Goal: Entertainment & Leisure: Browse casually

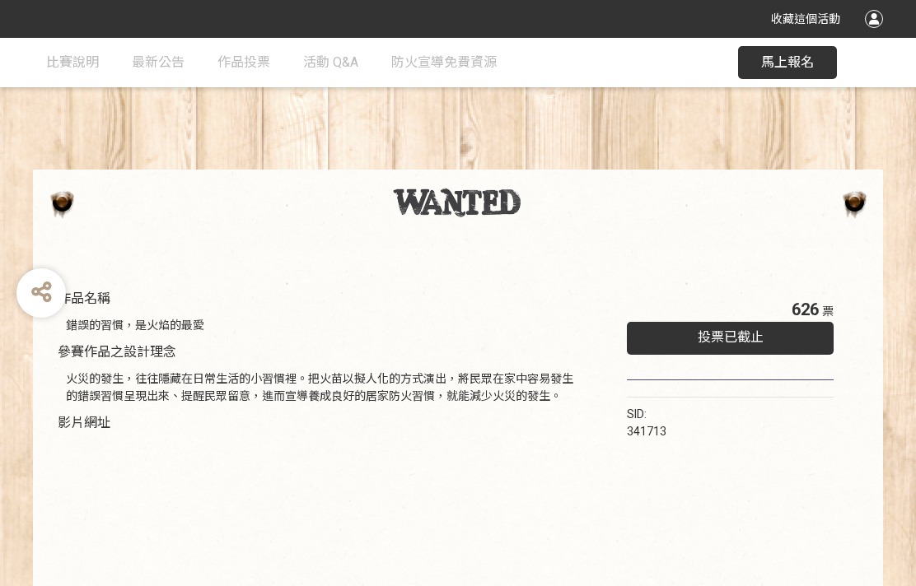
click at [782, 72] on button "馬上報名" at bounding box center [787, 62] width 99 height 33
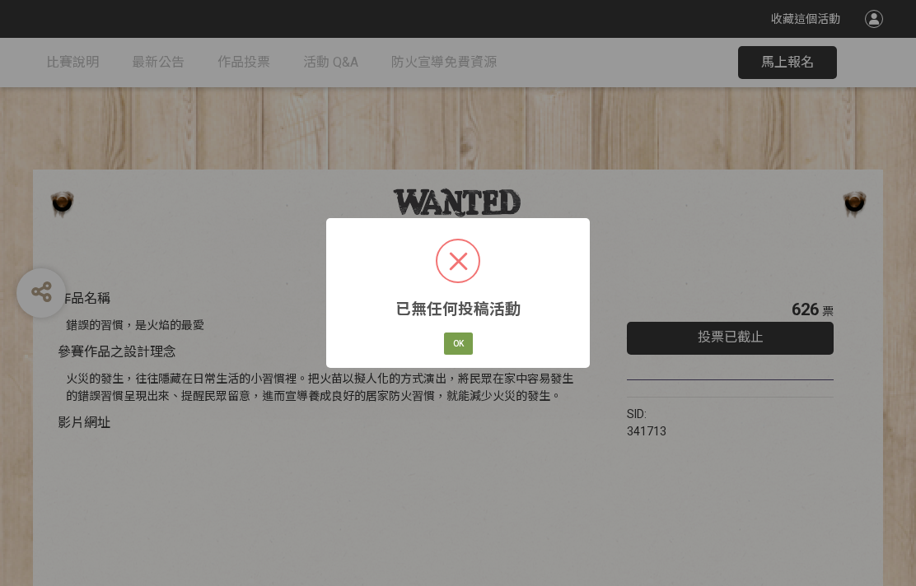
click at [468, 340] on button "OK" at bounding box center [458, 344] width 29 height 23
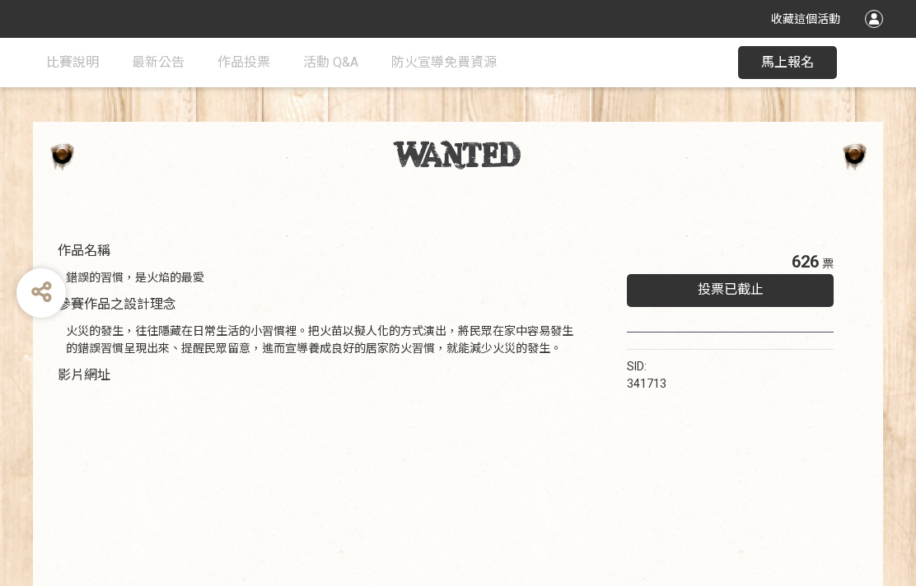
scroll to position [50, 0]
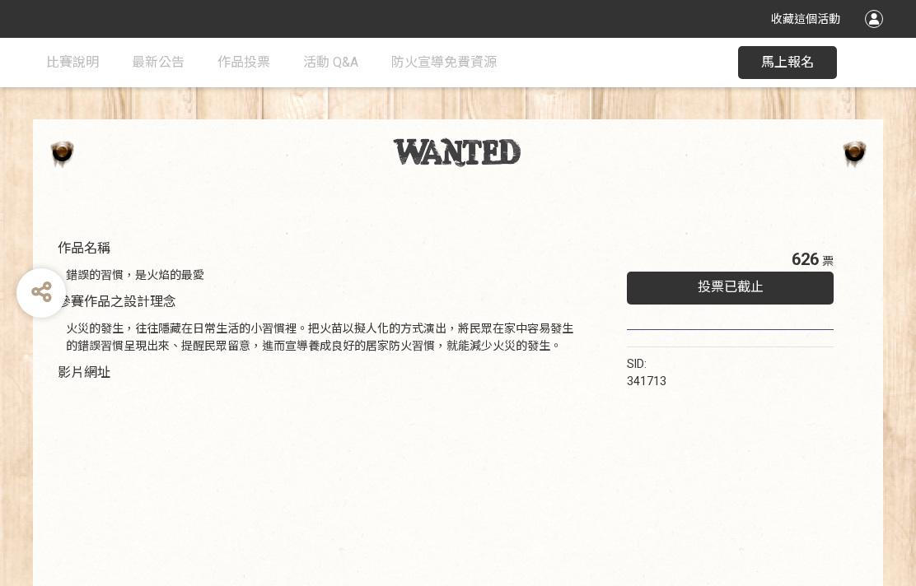
click at [779, 61] on span "馬上報名" at bounding box center [787, 62] width 53 height 16
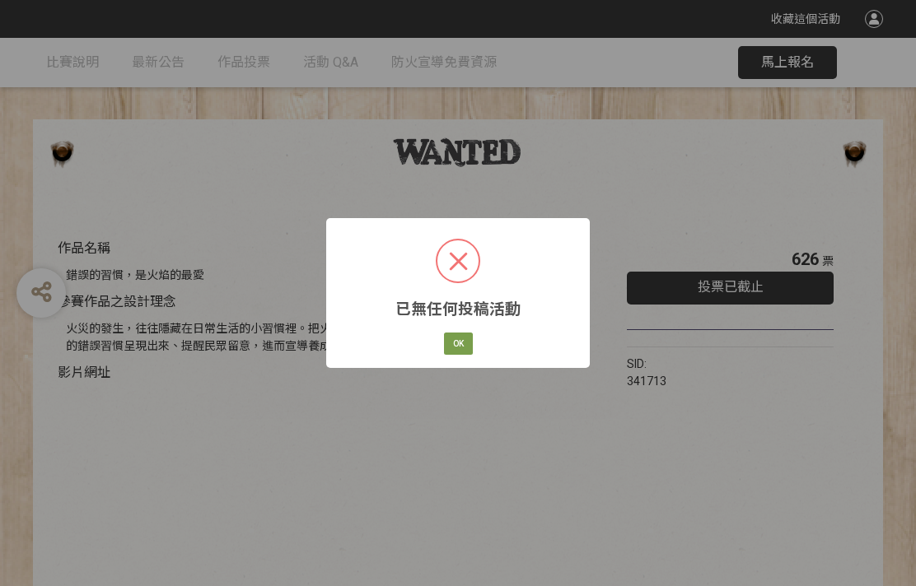
click at [471, 343] on button "OK" at bounding box center [458, 344] width 29 height 23
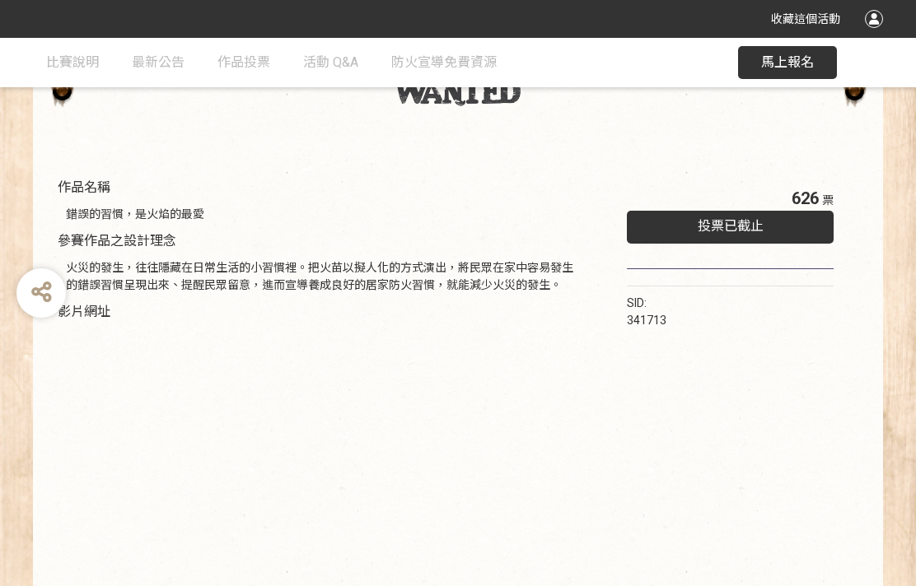
scroll to position [117, 0]
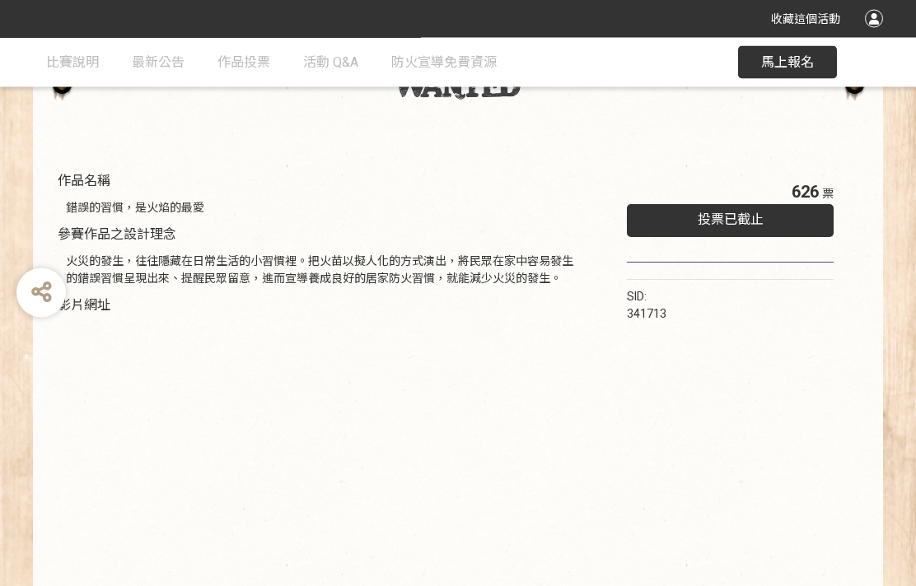
click at [731, 222] on span "投票已截止" at bounding box center [731, 220] width 66 height 16
click at [743, 222] on span "投票已截止" at bounding box center [731, 220] width 66 height 16
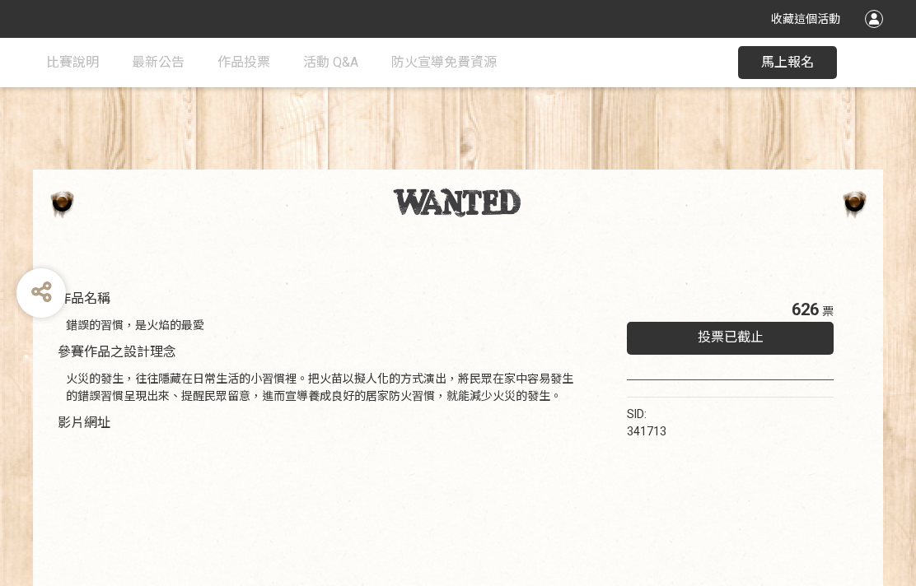
scroll to position [170, 0]
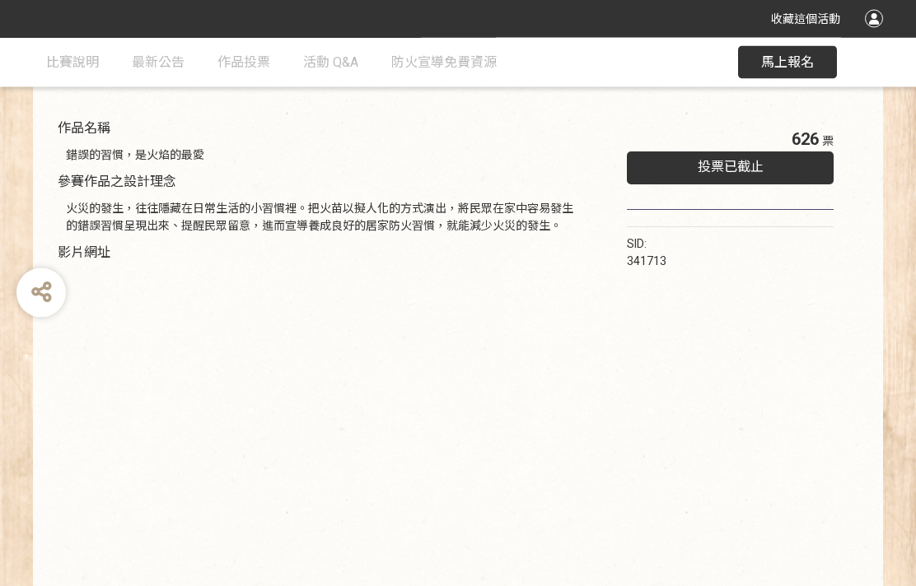
click at [735, 173] on span "投票已截止" at bounding box center [731, 168] width 66 height 16
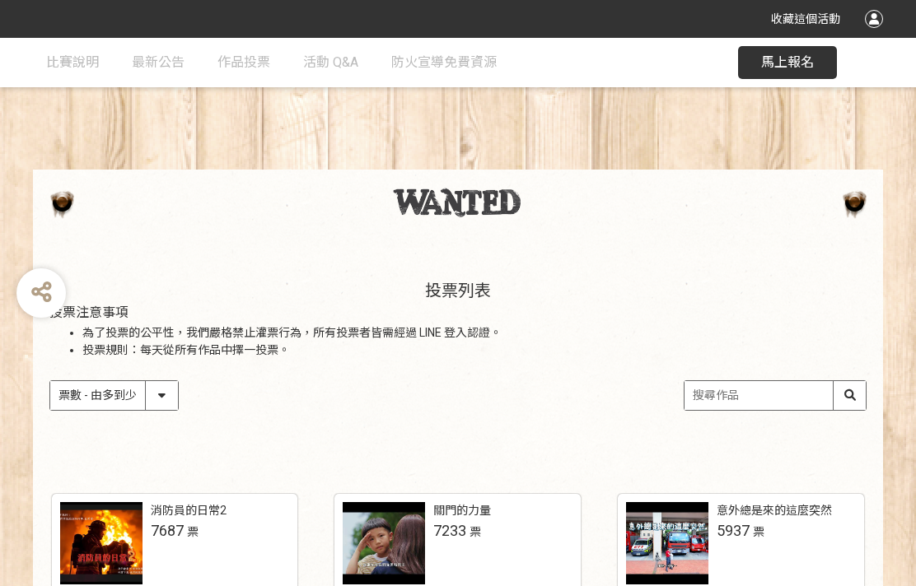
select select "vote"
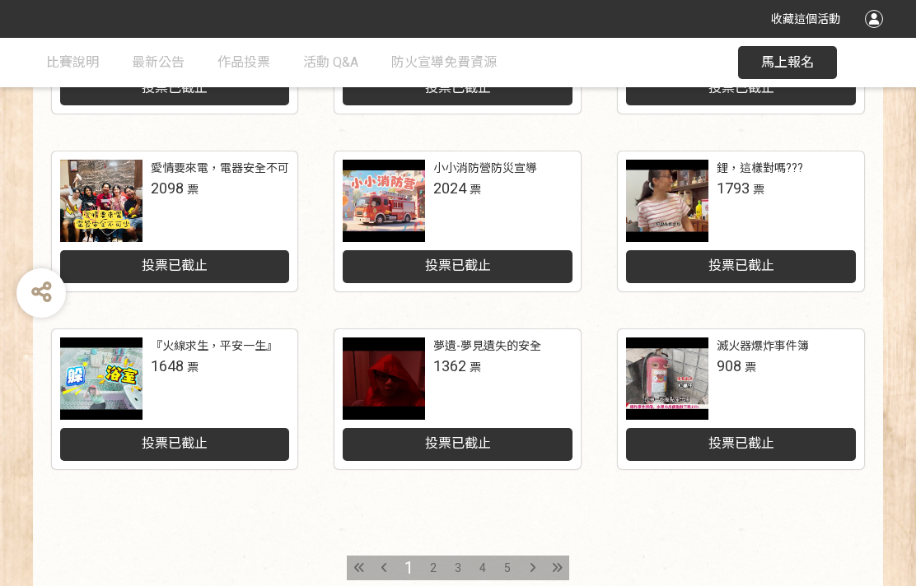
scroll to position [737, 0]
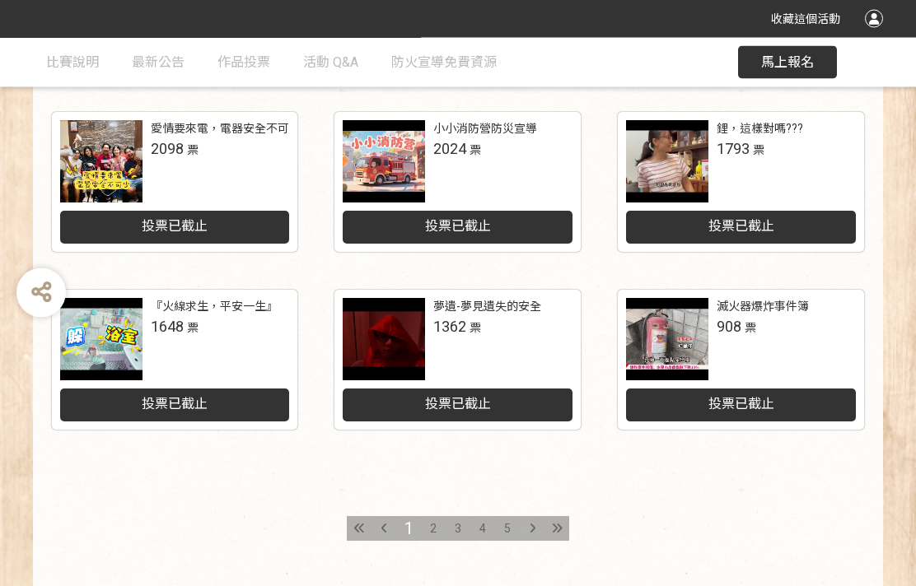
click at [434, 530] on span "2" at bounding box center [433, 529] width 7 height 13
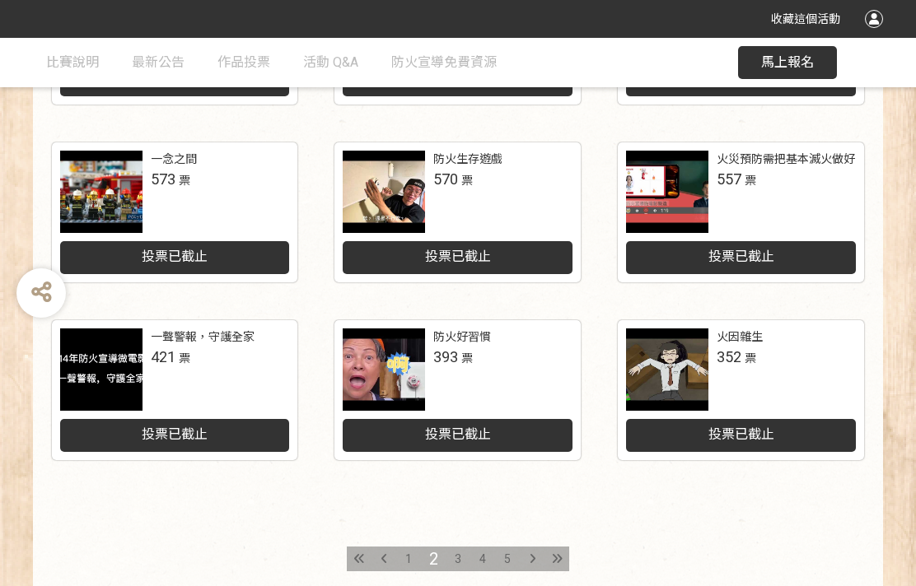
scroll to position [786, 0]
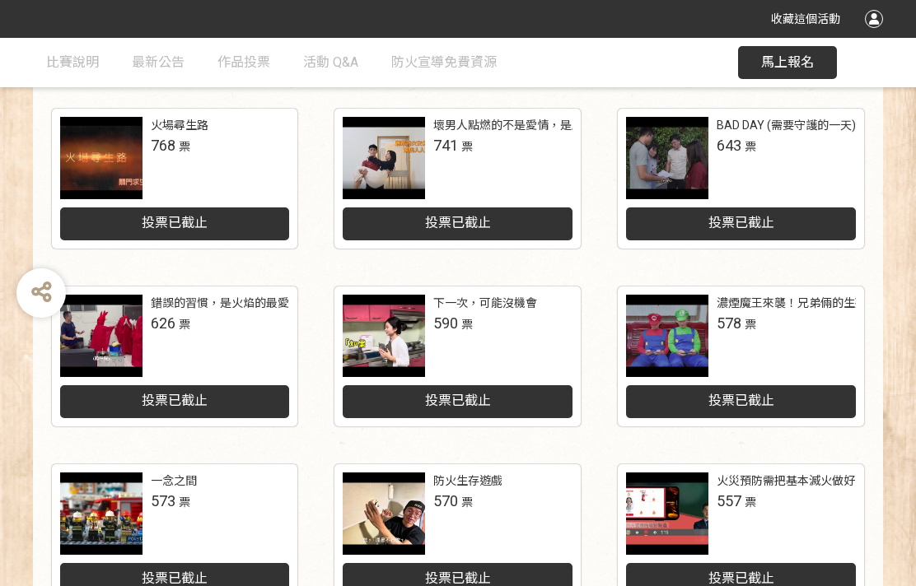
click at [105, 468] on link "一念之間 573 票 投票已截止" at bounding box center [175, 534] width 246 height 140
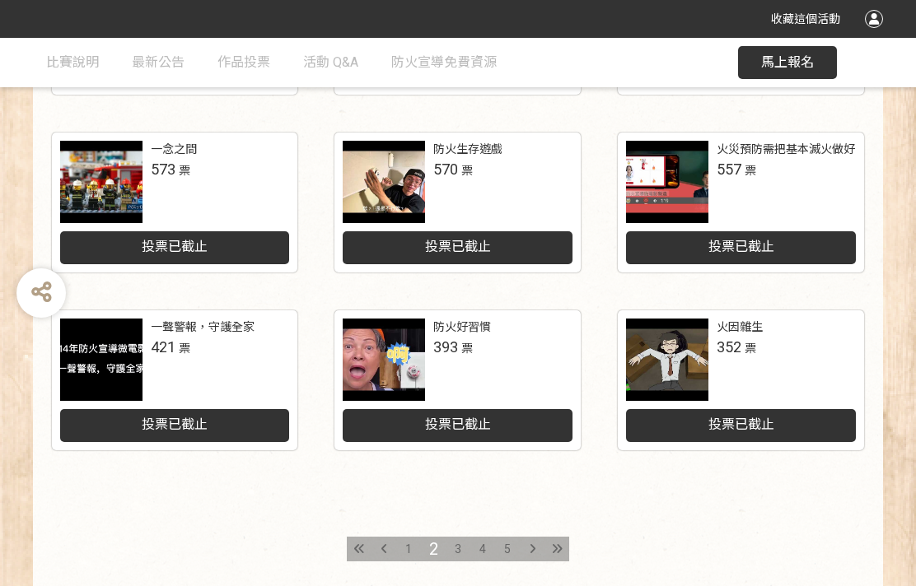
scroll to position [786, 0]
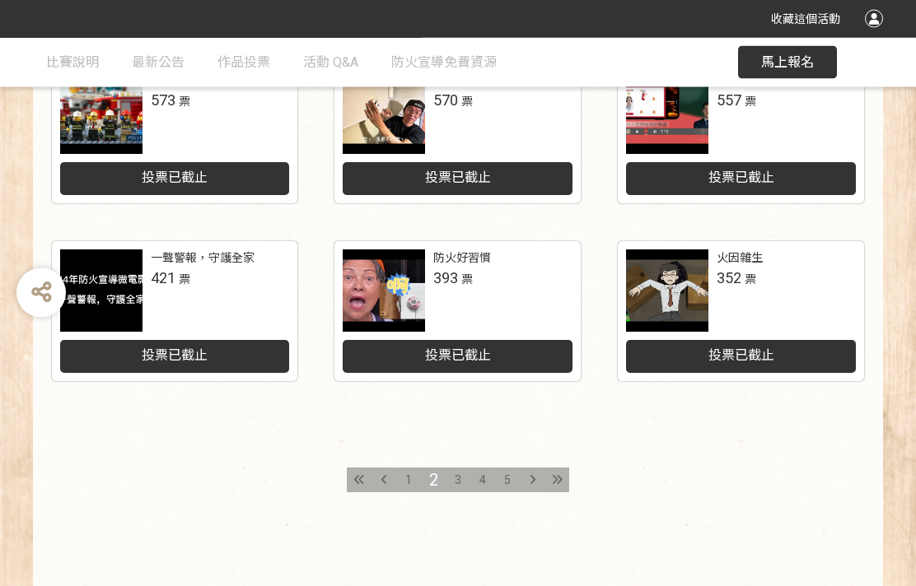
click at [404, 478] on div "1" at bounding box center [408, 481] width 25 height 25
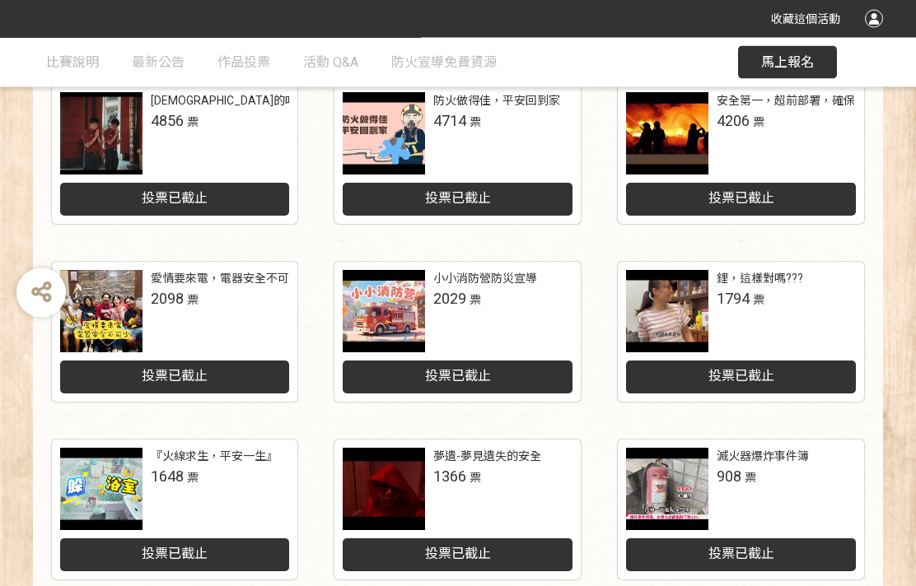
scroll to position [786, 0]
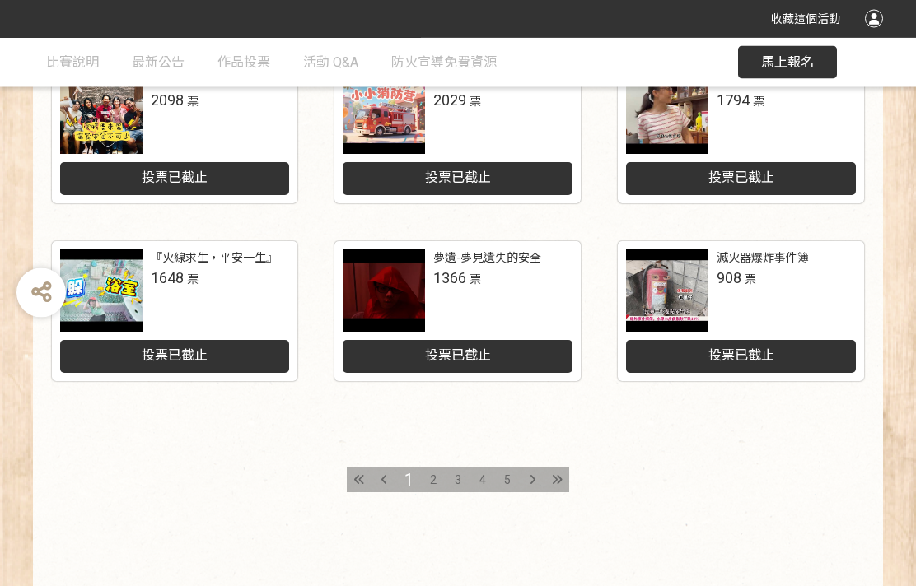
click at [429, 479] on div "2" at bounding box center [433, 481] width 25 height 25
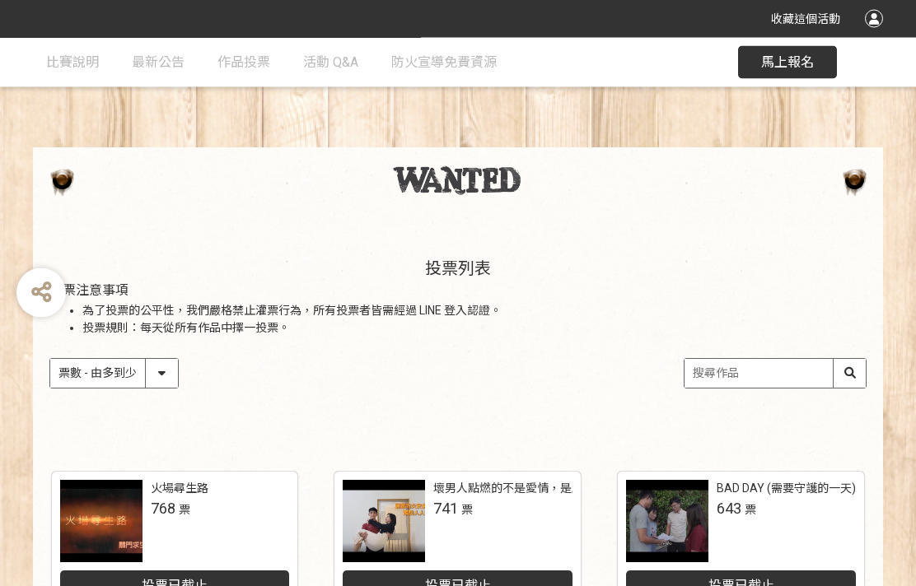
scroll to position [22, 0]
click at [172, 379] on select "作品 - 由新到舊 作品 - 由舊到新 票數 - 由多到少 票數 - 由少到多" at bounding box center [114, 373] width 128 height 29
select select "vote asc"
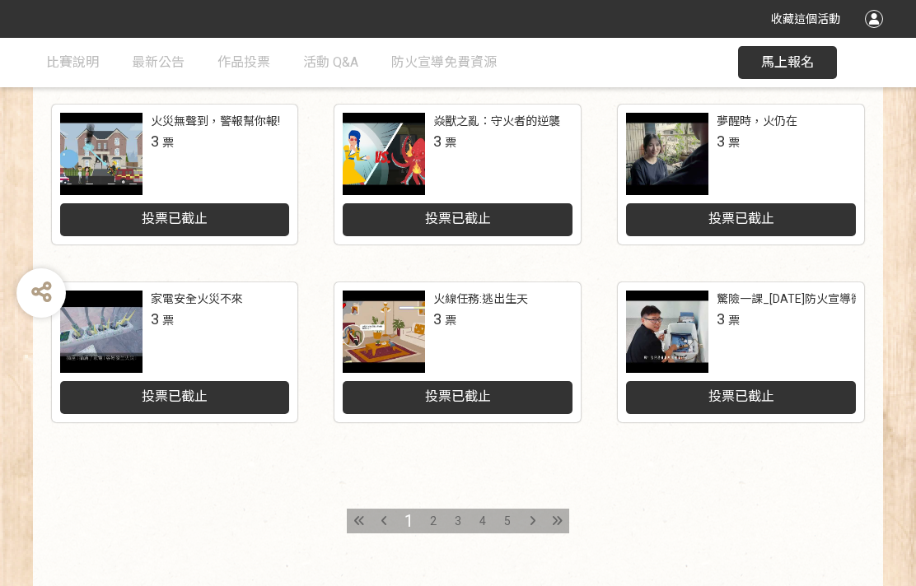
scroll to position [750, 0]
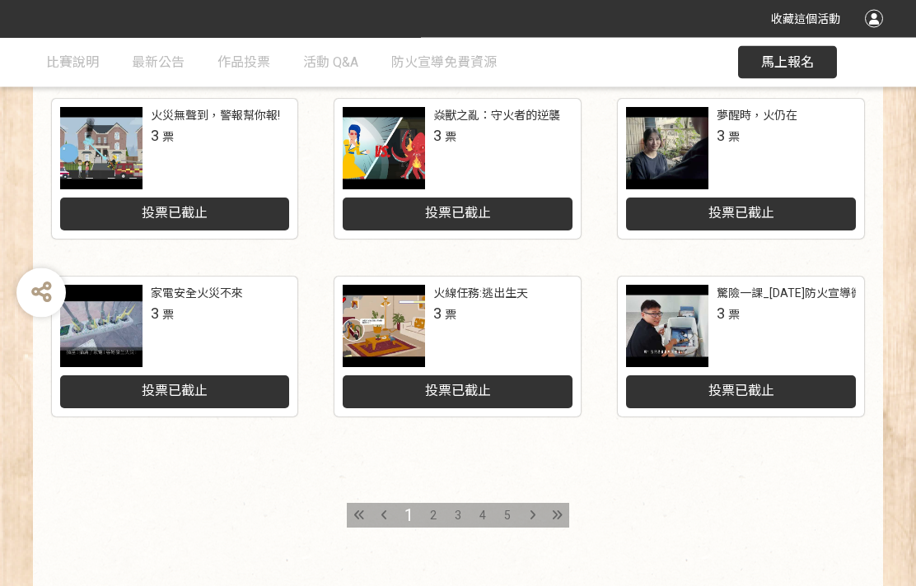
click at [441, 515] on div "2" at bounding box center [433, 516] width 25 height 25
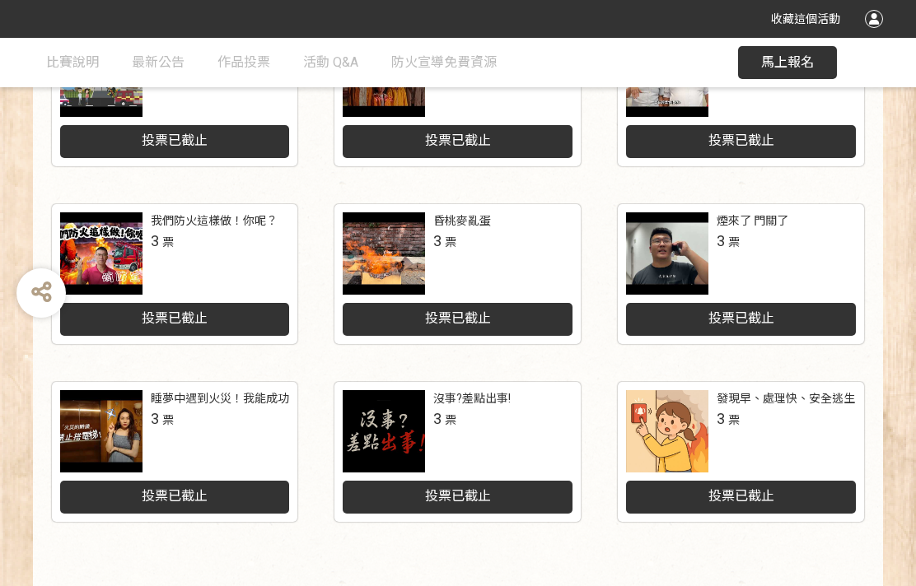
scroll to position [786, 0]
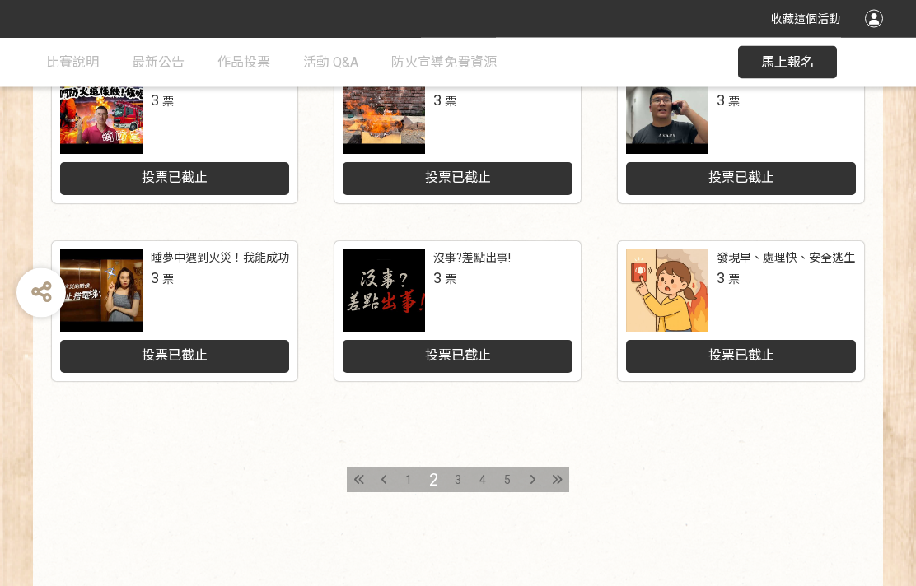
click at [458, 492] on div "3" at bounding box center [458, 481] width 25 height 25
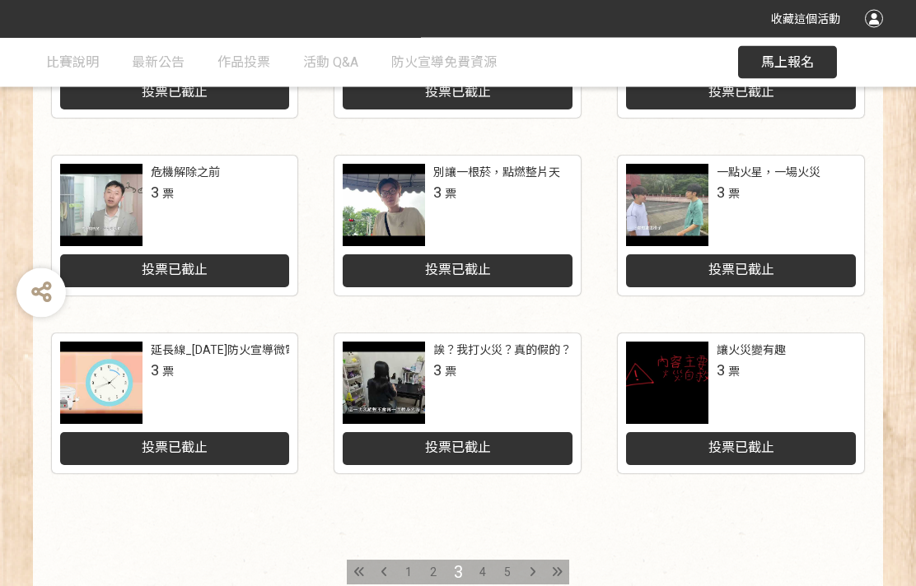
scroll to position [694, 0]
click at [487, 581] on div "4" at bounding box center [482, 572] width 25 height 25
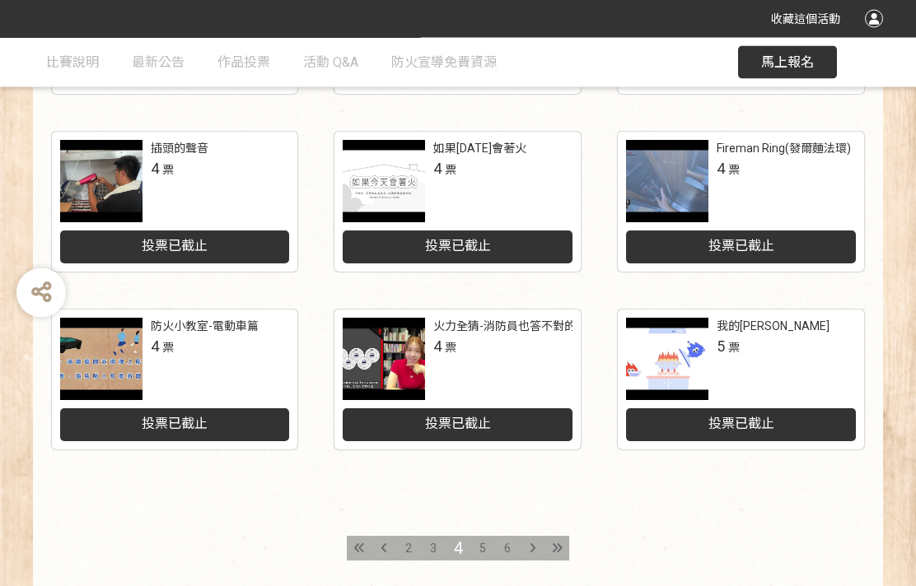
scroll to position [719, 0]
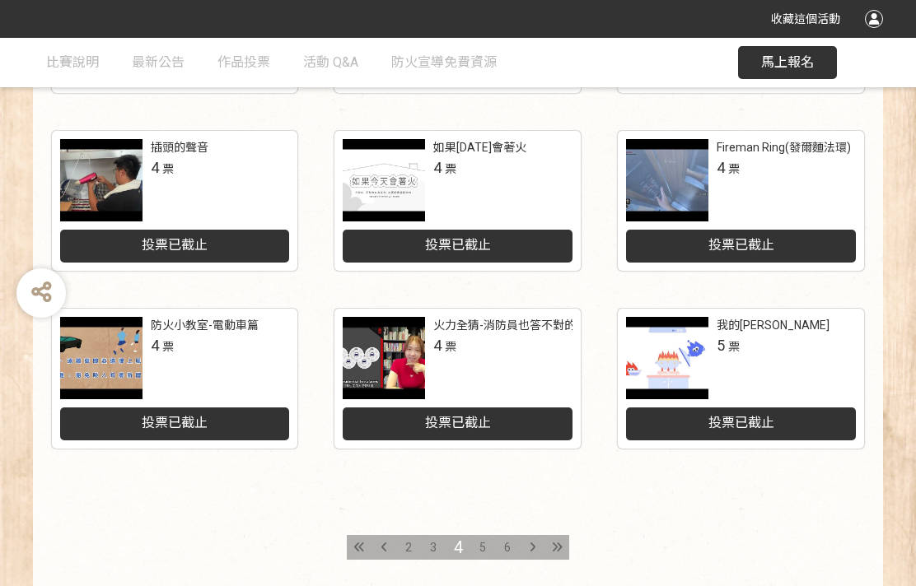
click at [493, 555] on div "5" at bounding box center [482, 547] width 25 height 25
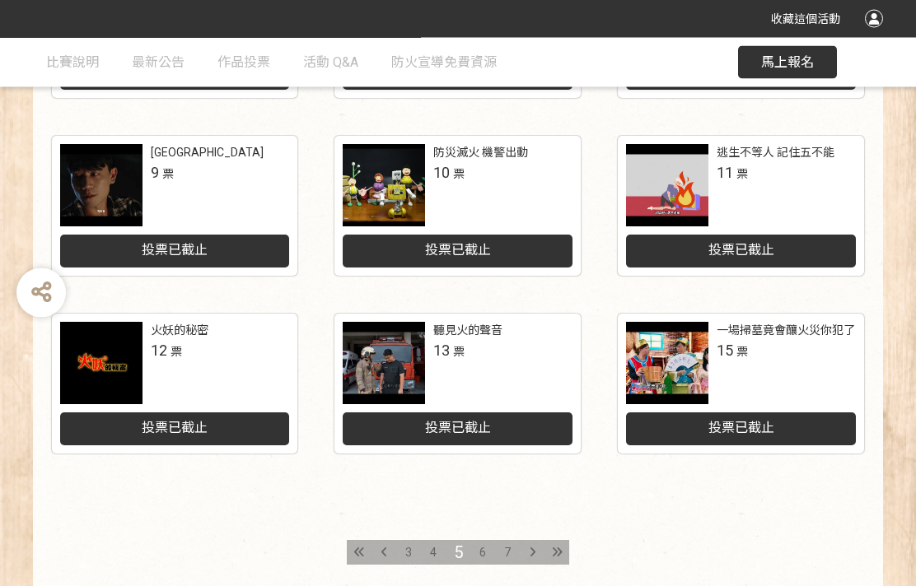
scroll to position [786, 0]
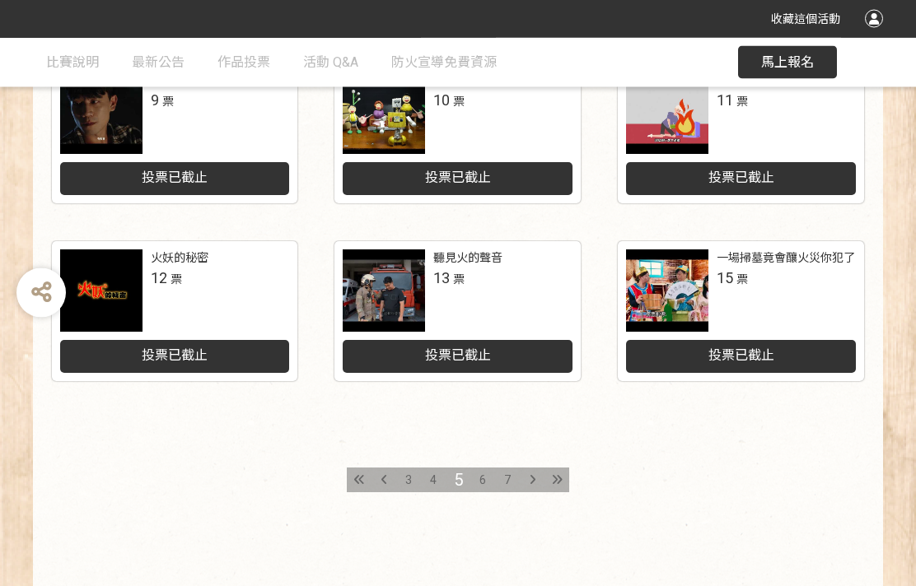
click at [483, 483] on span "6" at bounding box center [482, 480] width 7 height 13
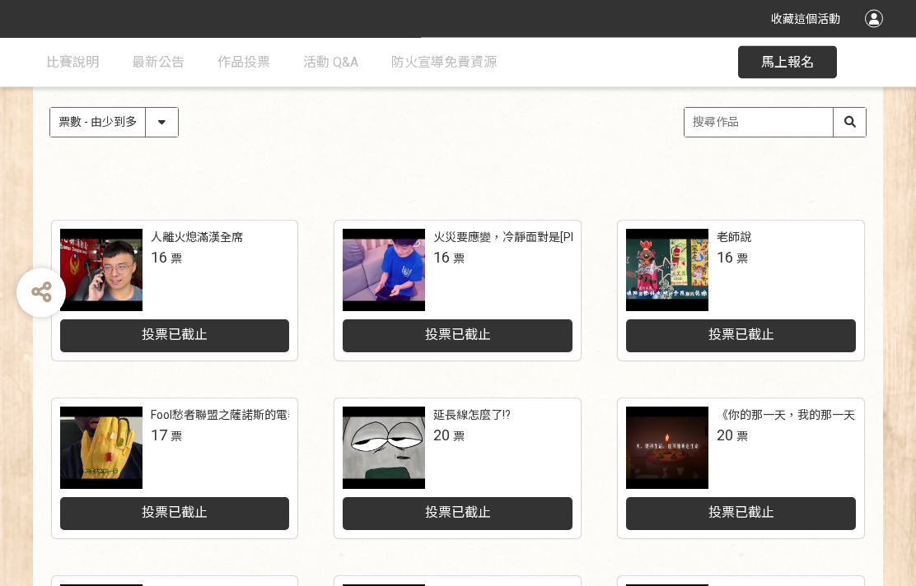
scroll to position [275, 0]
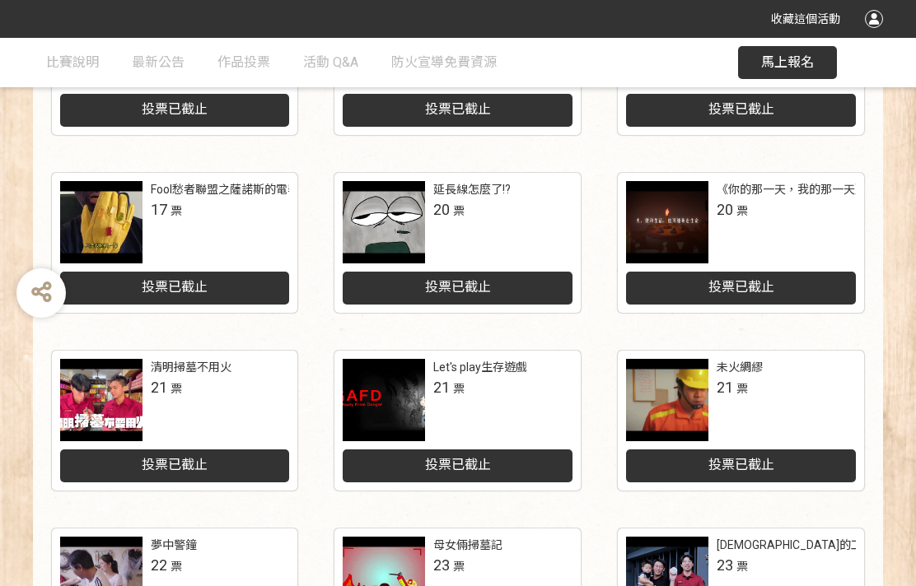
scroll to position [521, 0]
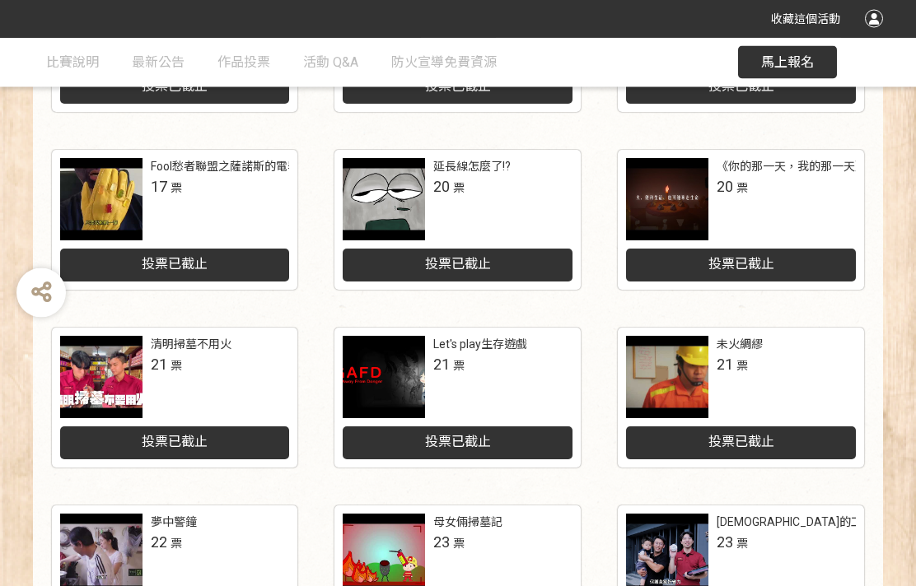
click at [824, 576] on div "火神的工地人生 23 票" at bounding box center [741, 556] width 230 height 82
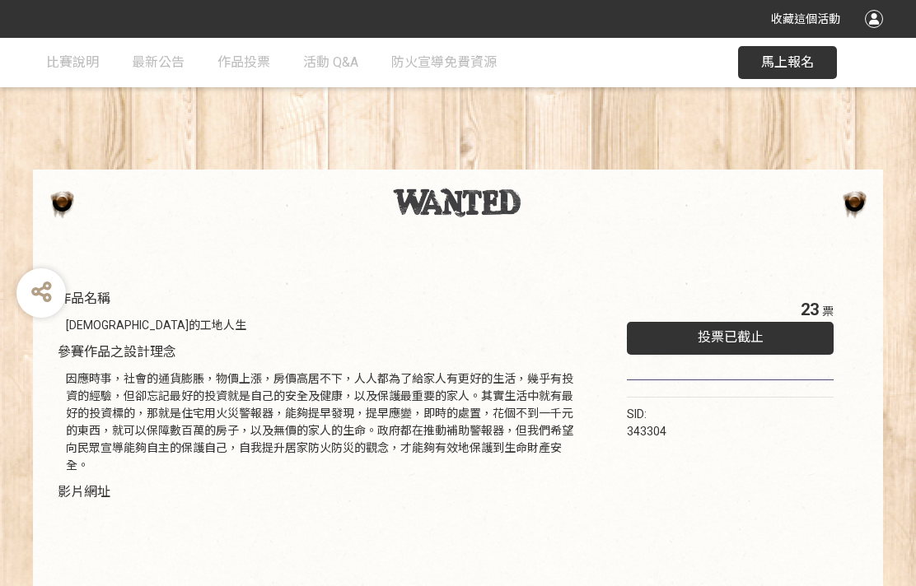
select select "vote asc"
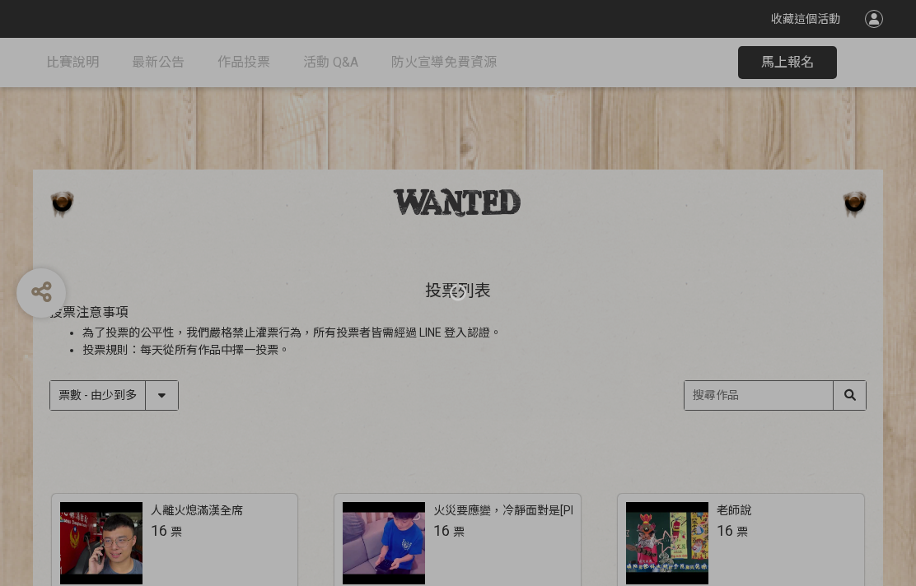
scroll to position [582, 0]
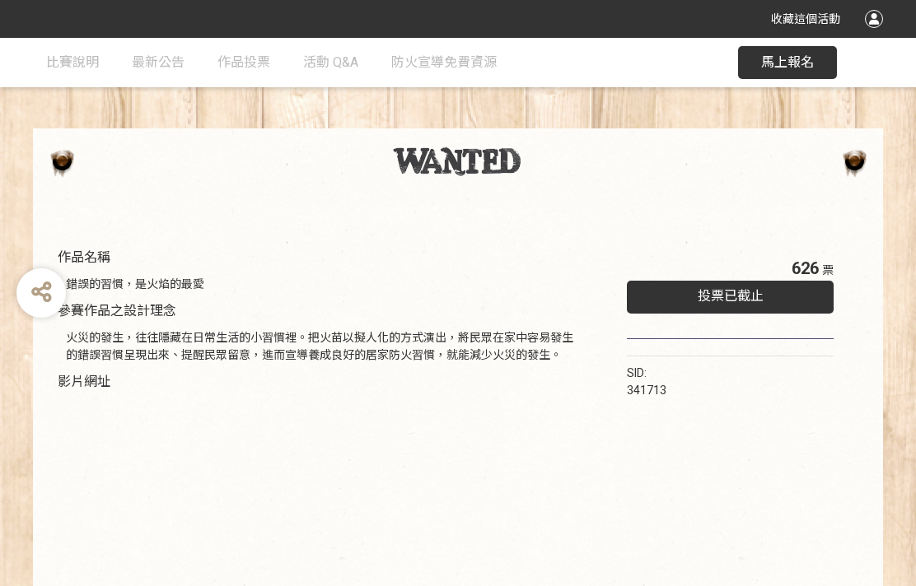
scroll to position [42, 0]
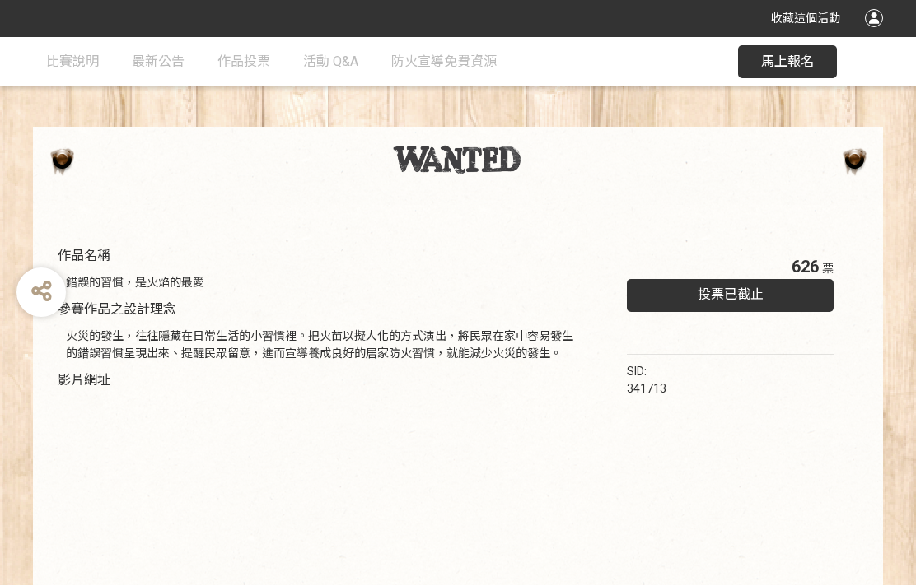
click at [572, 206] on div "作品名稱 錯誤的習慣，是火焰的最愛 參賽作品之設計理念 火災的發生，往往隱藏在日常生活的小習慣裡。把火苗以擬人化的方式演出，將民眾在家中容易發生的錯誤習慣呈現…" at bounding box center [458, 463] width 850 height 514
click at [602, 208] on div "作品名稱 錯誤的習慣，是火焰的最愛 參賽作品之設計理念 火災的發生，往往隱藏在日常生活的小習慣裡。把火苗以擬人化的方式演出，將民眾在家中容易發生的錯誤習慣呈現…" at bounding box center [458, 463] width 850 height 514
click at [544, 258] on div "作品名稱 錯誤的習慣，是火焰的最愛 參賽作品之設計理念 火災的發生，往往隱藏在日常生活的小習慣裡。把火苗以擬人化的方式演出，將民眾在家中容易發生的錯誤習慣呈現…" at bounding box center [322, 471] width 528 height 448
click at [536, 217] on div "作品名稱 錯誤的習慣，是火焰的最愛 參賽作品之設計理念 火災的發生，往往隱藏在日常生活的小習慣裡。把火苗以擬人化的方式演出，將民眾在家中容易發生的錯誤習慣呈現…" at bounding box center [458, 463] width 850 height 514
click at [74, 164] on div at bounding box center [457, 160] width 817 height 33
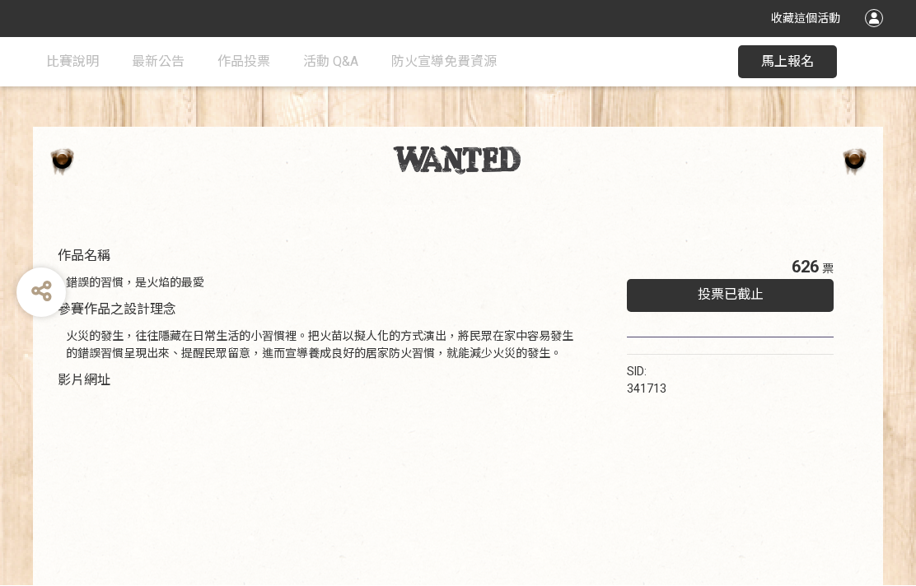
click at [880, 22] on div at bounding box center [874, 19] width 18 height 18
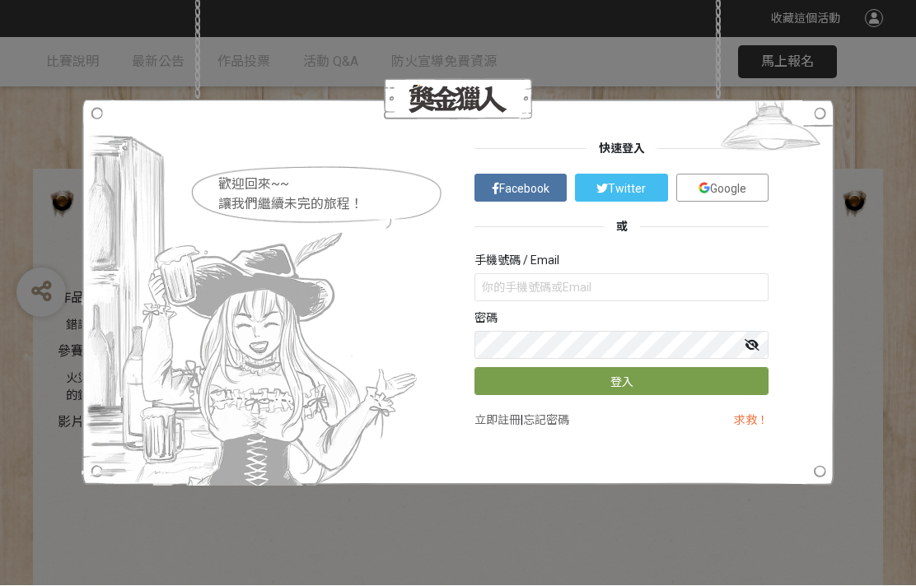
scroll to position [0, 0]
click at [596, 48] on div "歡迎回來~~ 讓我們繼續未完的旅程！ 快速登入 Facebook Twitter Google 或 手機號碼 / Email 密碼 登入 立即註冊 | 忘記密…" at bounding box center [458, 293] width 916 height 586
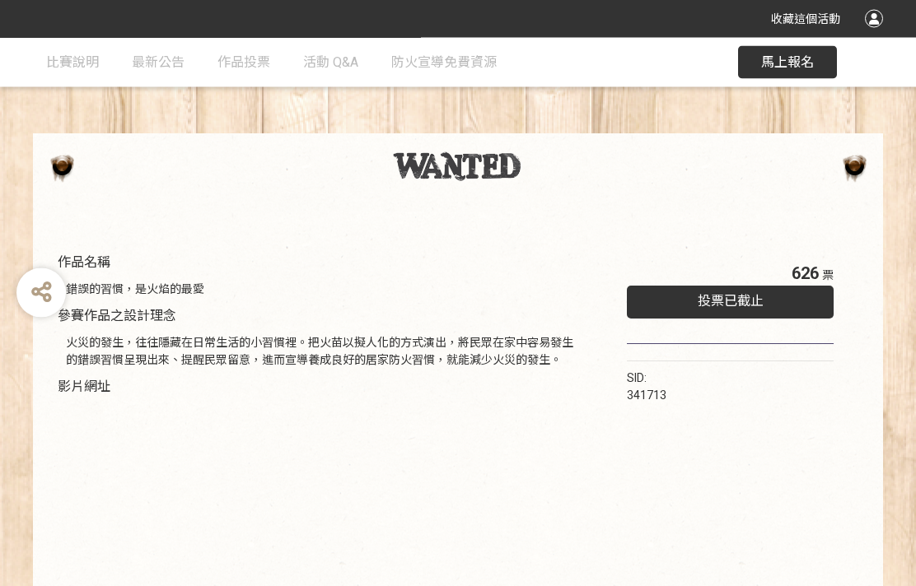
scroll to position [42, 0]
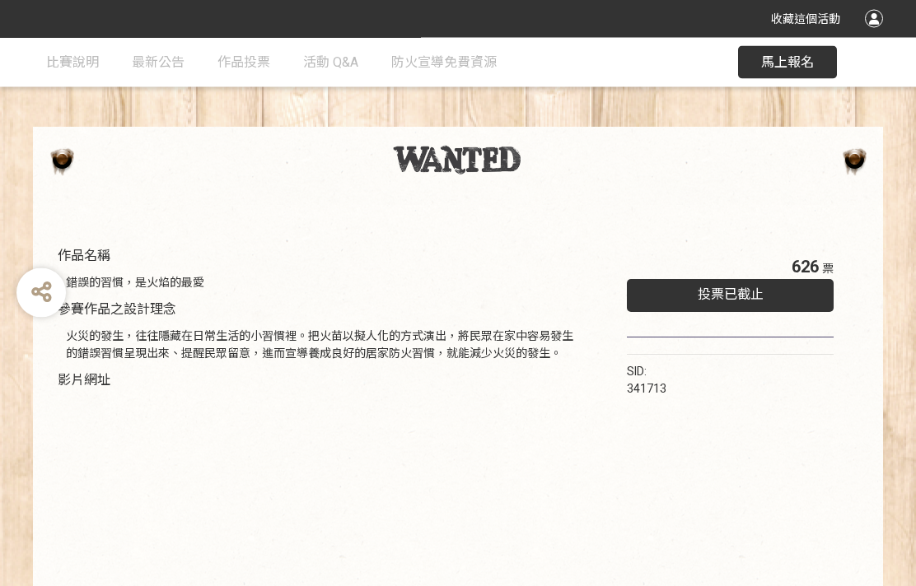
click at [797, 308] on div "投票已截止" at bounding box center [730, 296] width 207 height 33
click at [800, 74] on button "馬上報名" at bounding box center [787, 62] width 99 height 33
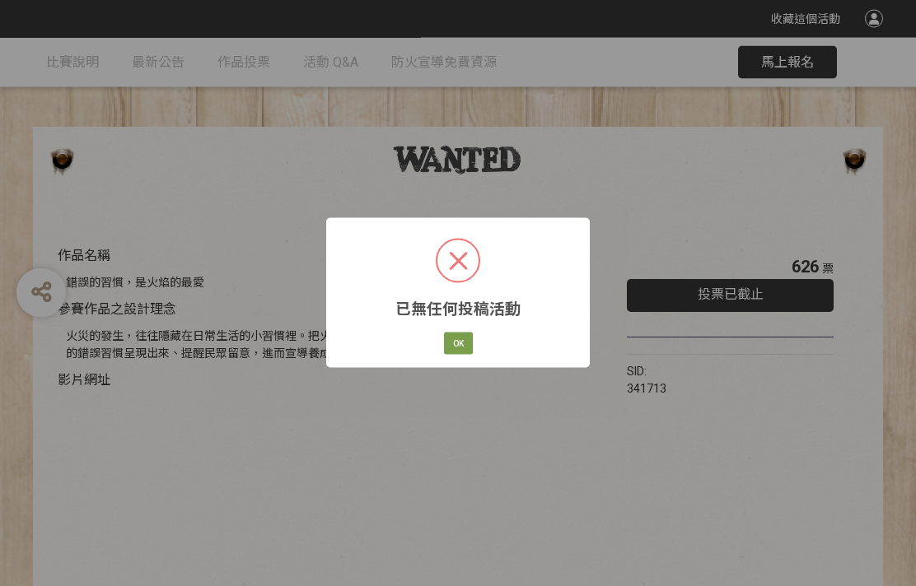
scroll to position [43, 0]
click at [462, 338] on button "OK" at bounding box center [458, 344] width 29 height 23
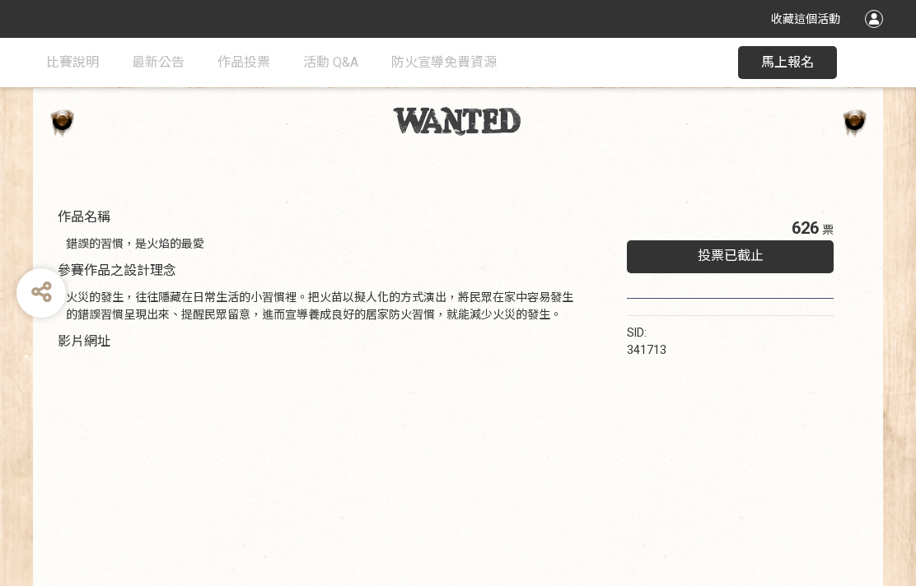
scroll to position [0, 0]
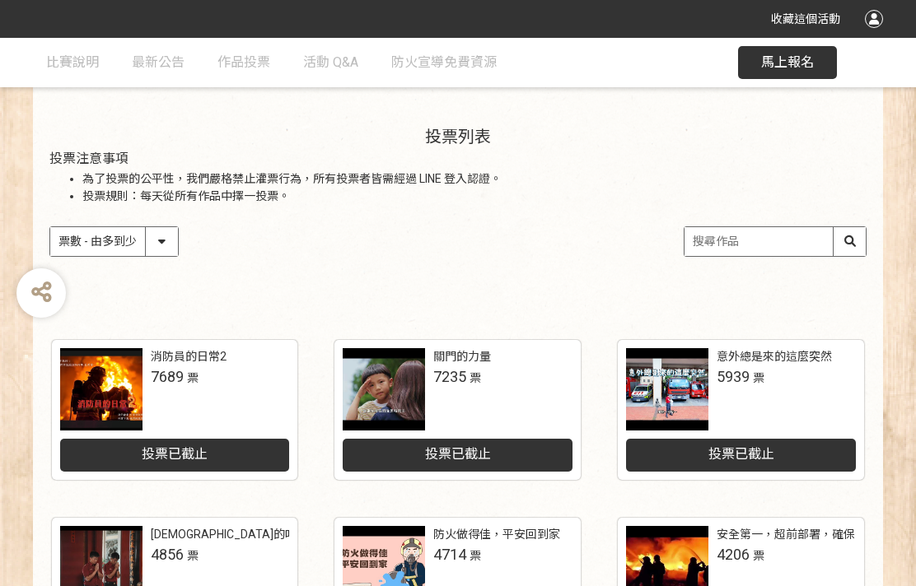
scroll to position [153, 0]
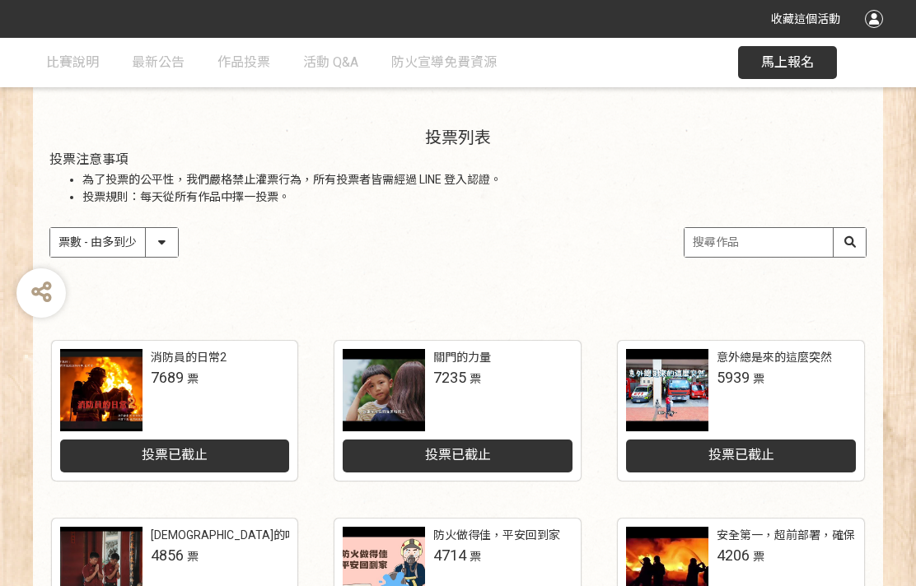
click at [171, 247] on select "作品 - 由新到舊 作品 - 由舊到新 票數 - 由多到少 票數 - 由少到多" at bounding box center [114, 242] width 128 height 29
click at [171, 248] on select "作品 - 由新到舊 作品 - 由舊到新 票數 - 由多到少 票數 - 由少到多" at bounding box center [114, 242] width 128 height 29
select select "vote asc"
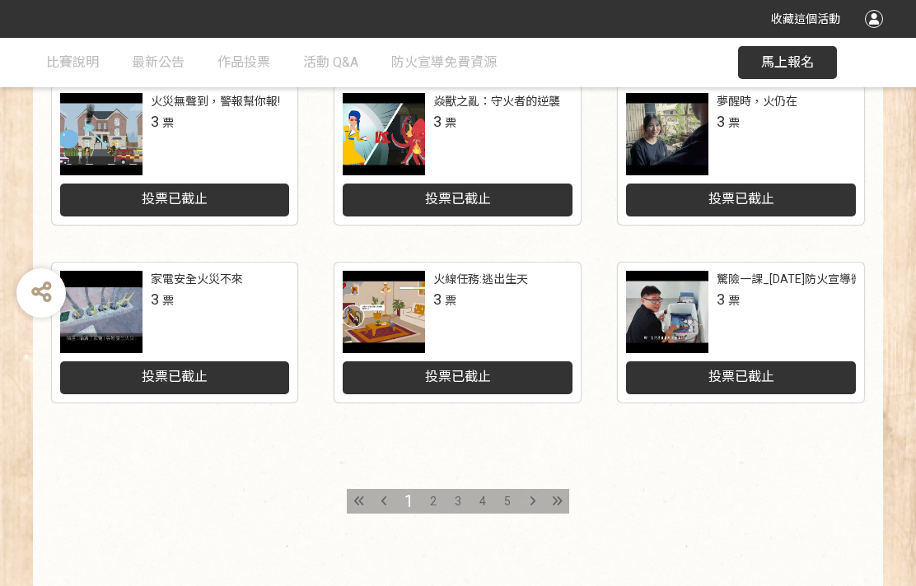
scroll to position [786, 0]
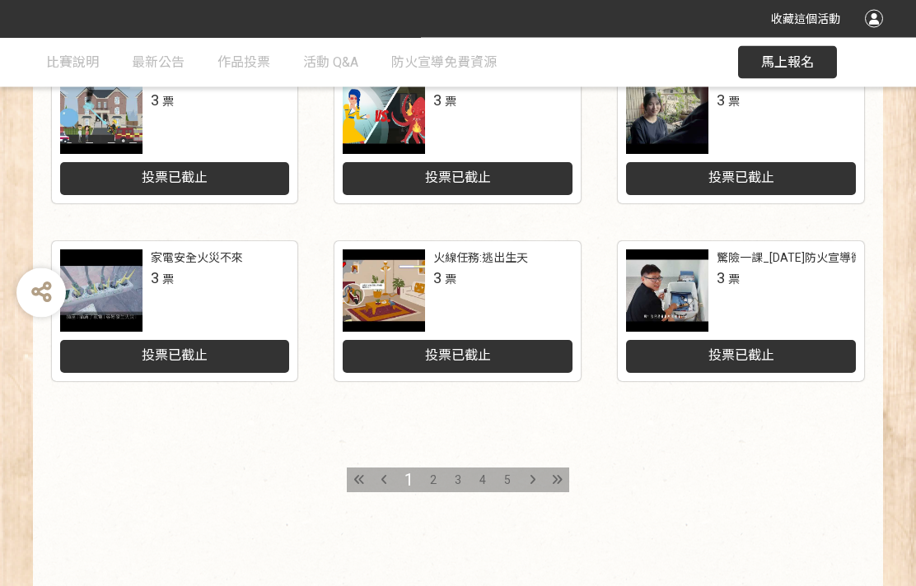
click at [470, 482] on div "4" at bounding box center [482, 481] width 25 height 25
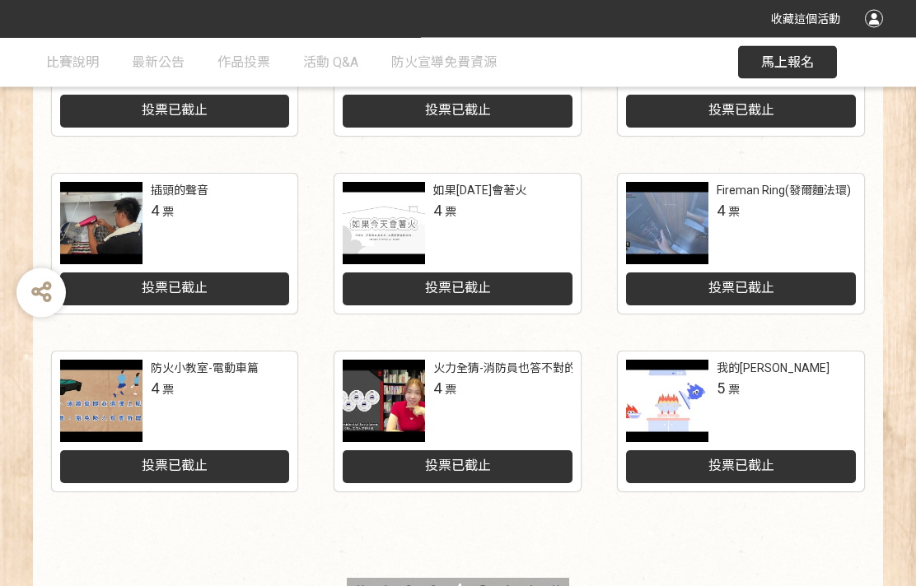
scroll to position [786, 0]
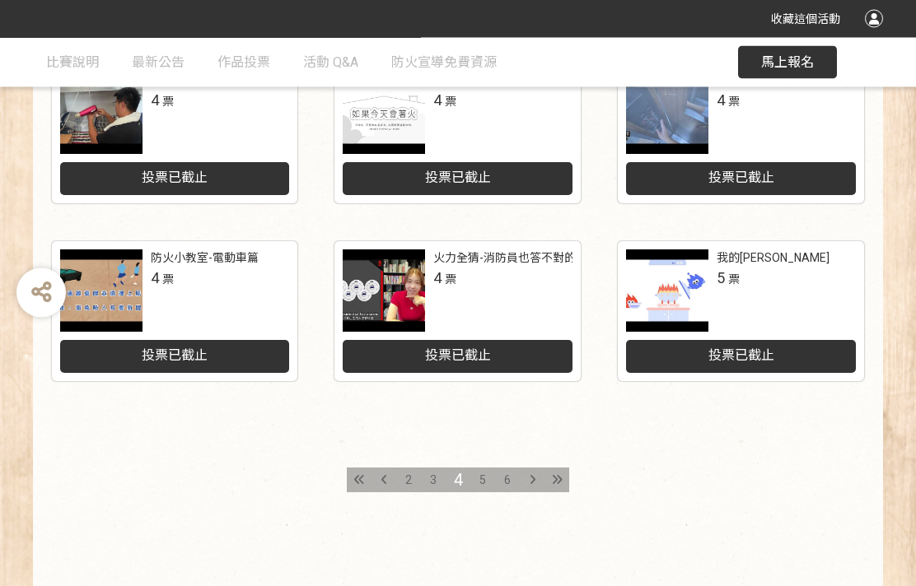
click at [492, 480] on div "5" at bounding box center [482, 481] width 25 height 25
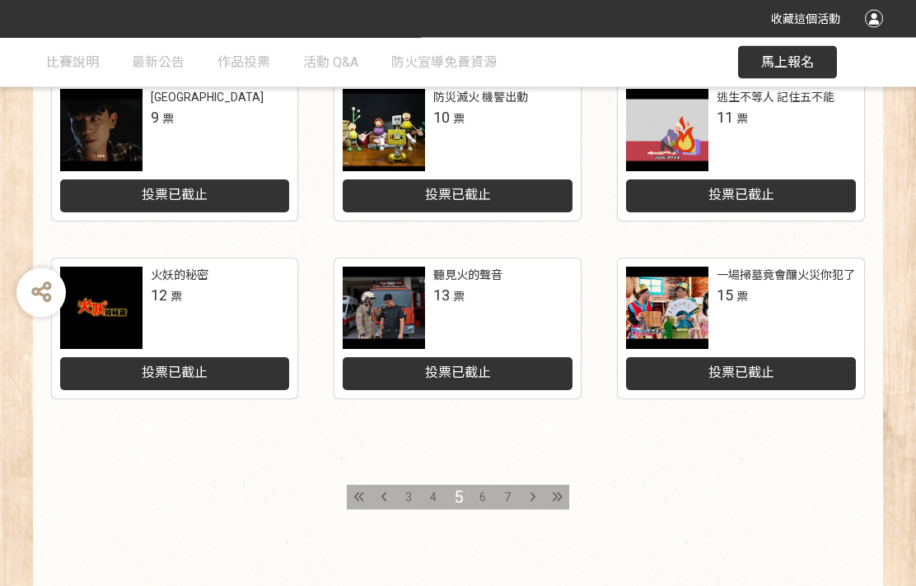
scroll to position [769, 0]
click at [517, 498] on div "7" at bounding box center [507, 497] width 25 height 25
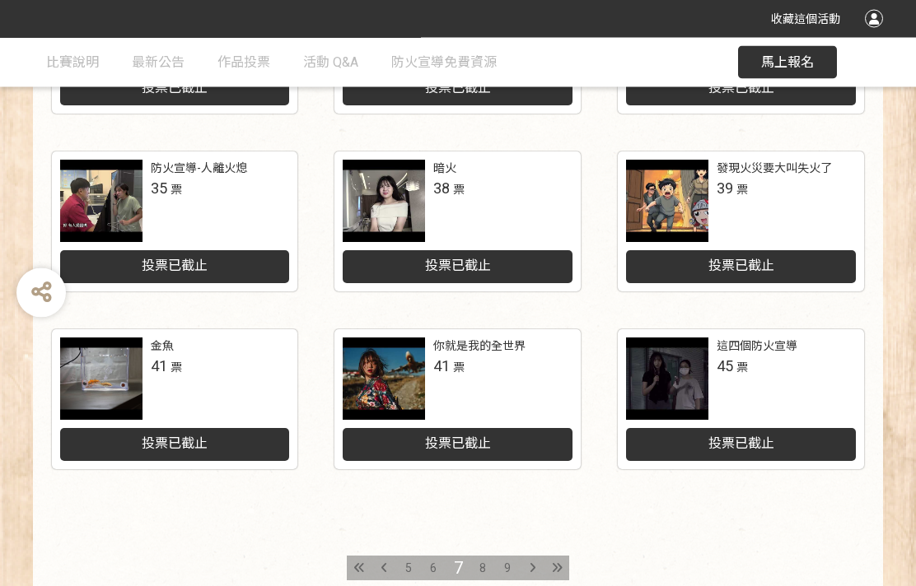
scroll to position [698, 0]
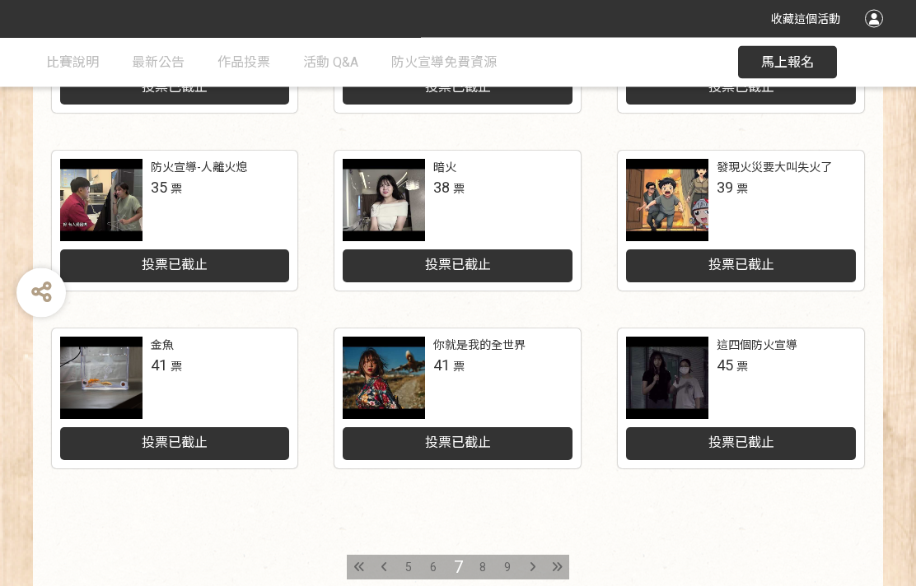
click at [444, 567] on div "6" at bounding box center [433, 568] width 25 height 25
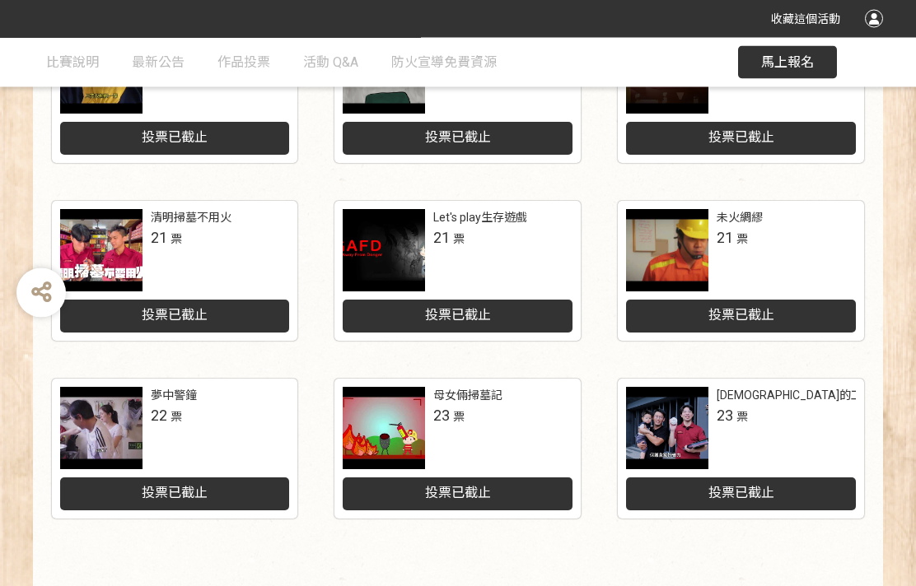
scroll to position [650, 0]
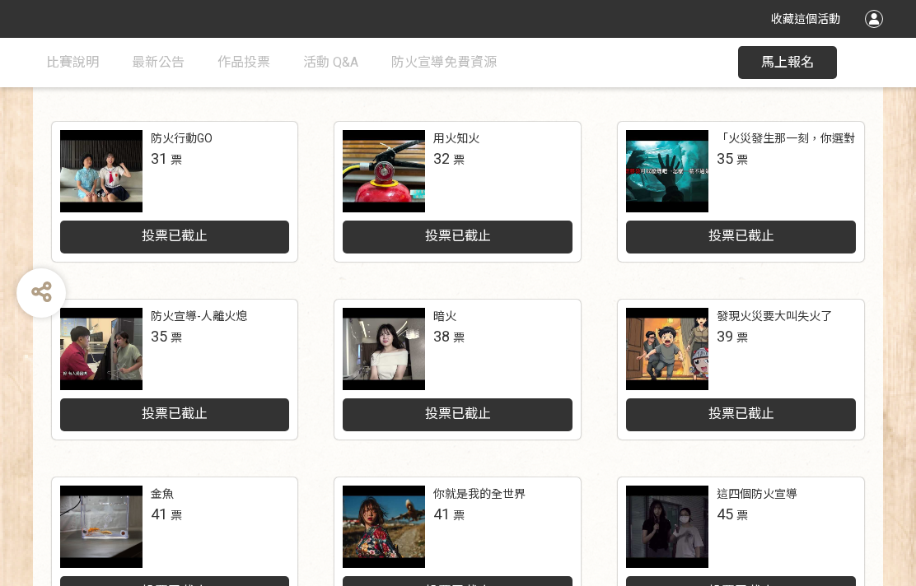
scroll to position [786, 0]
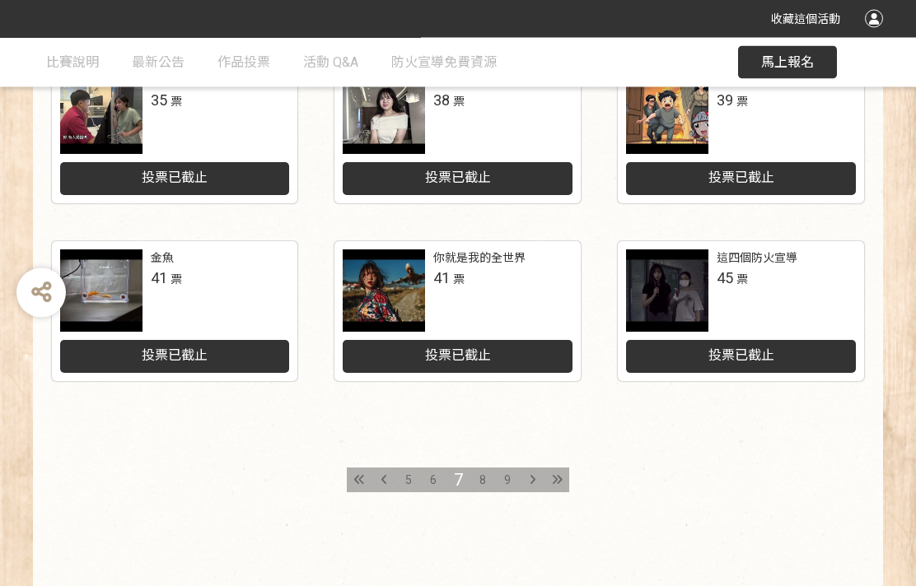
click at [506, 490] on div "9" at bounding box center [507, 481] width 25 height 25
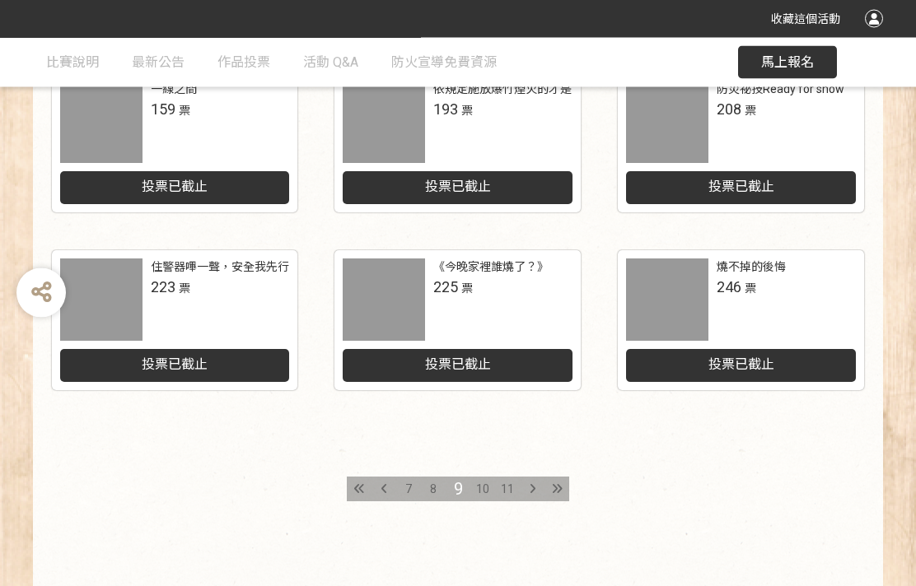
scroll to position [777, 0]
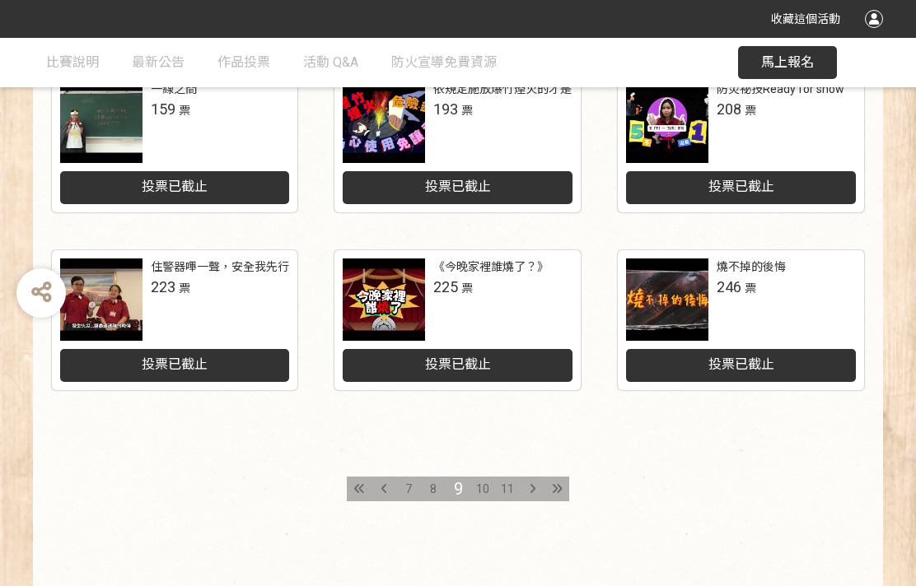
click at [513, 496] on div "11" at bounding box center [507, 489] width 25 height 25
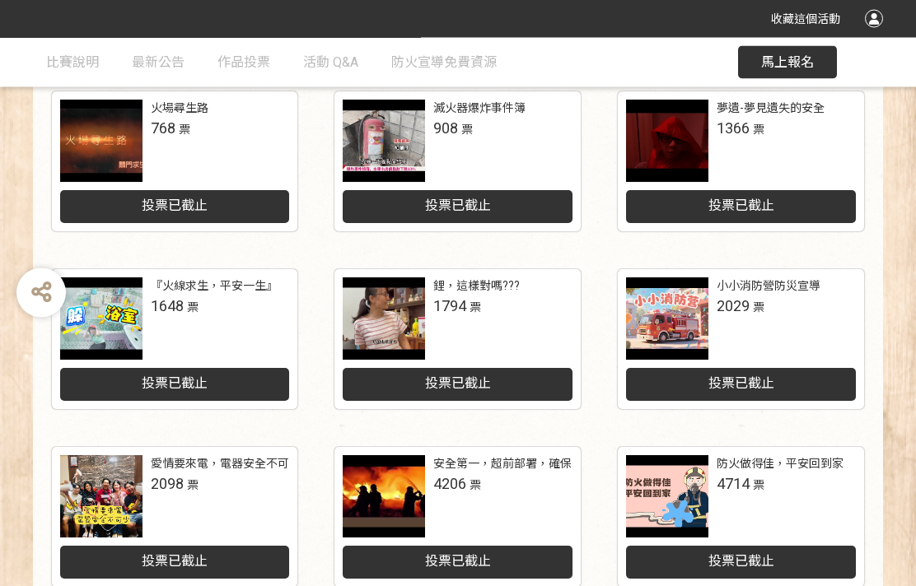
scroll to position [786, 0]
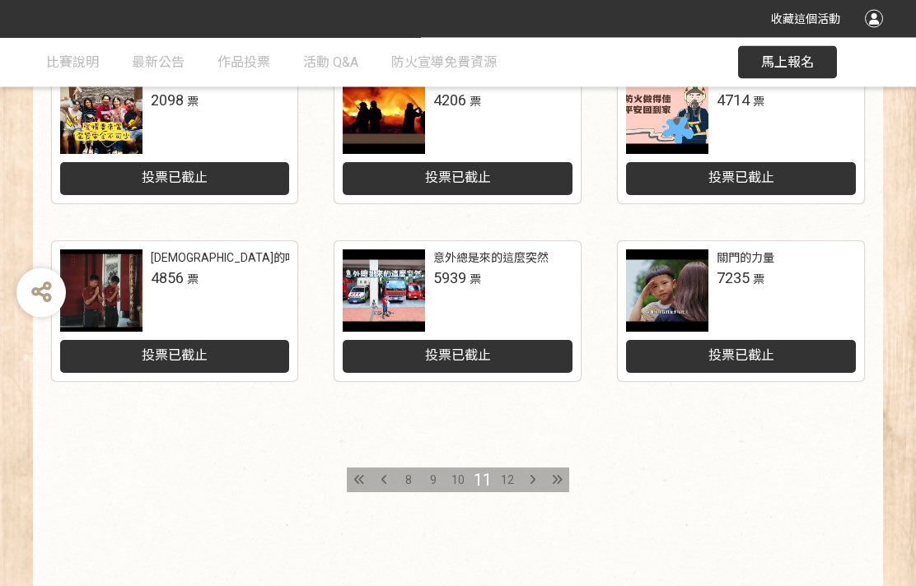
click at [465, 485] on div "10" at bounding box center [458, 481] width 25 height 25
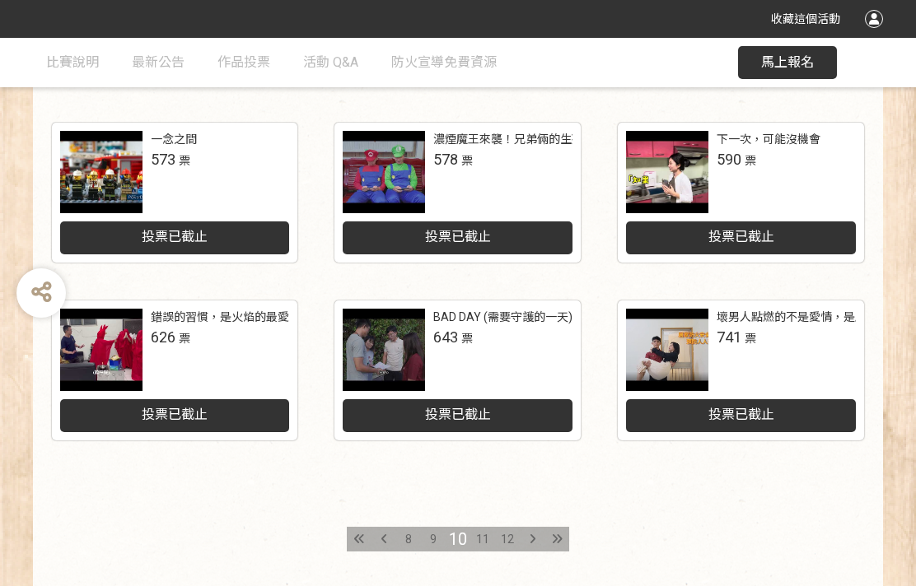
scroll to position [786, 0]
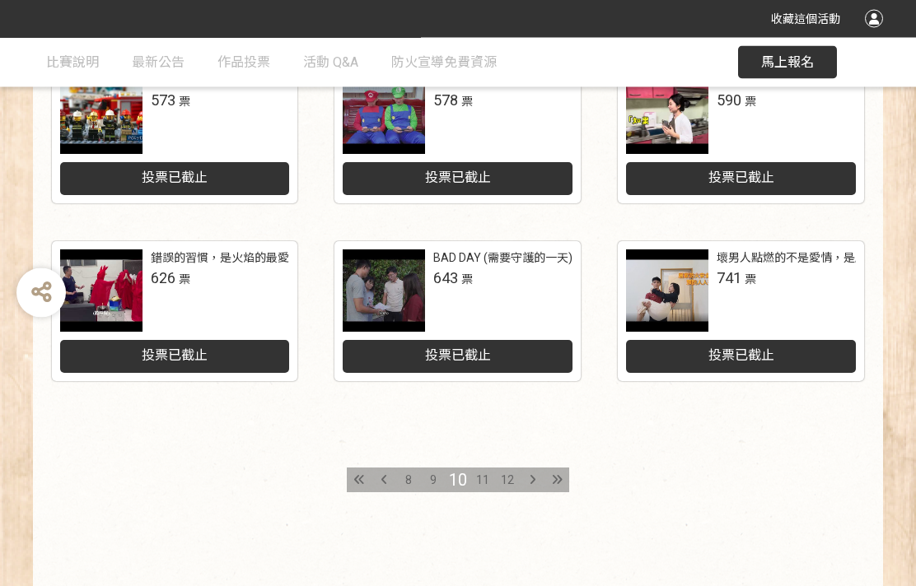
click at [486, 478] on span "11" at bounding box center [482, 480] width 13 height 13
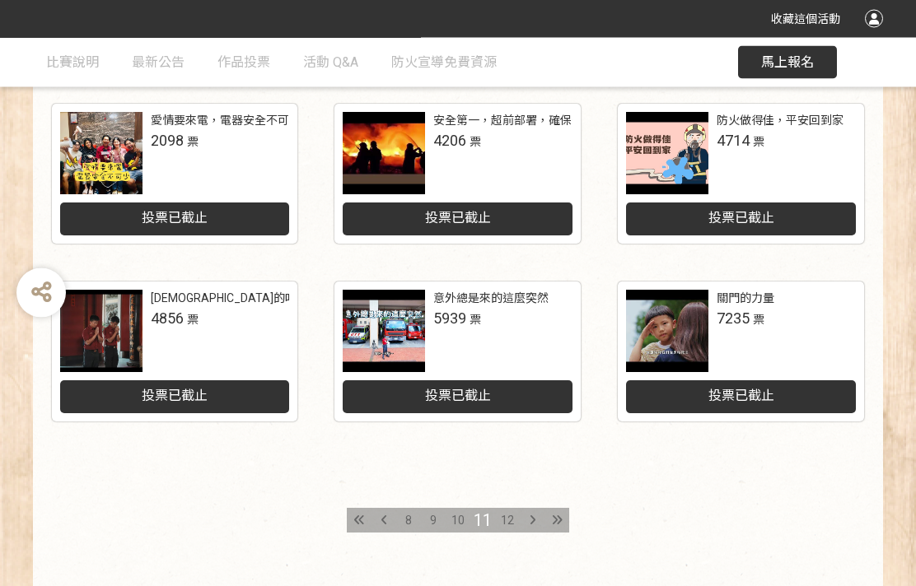
scroll to position [786, 0]
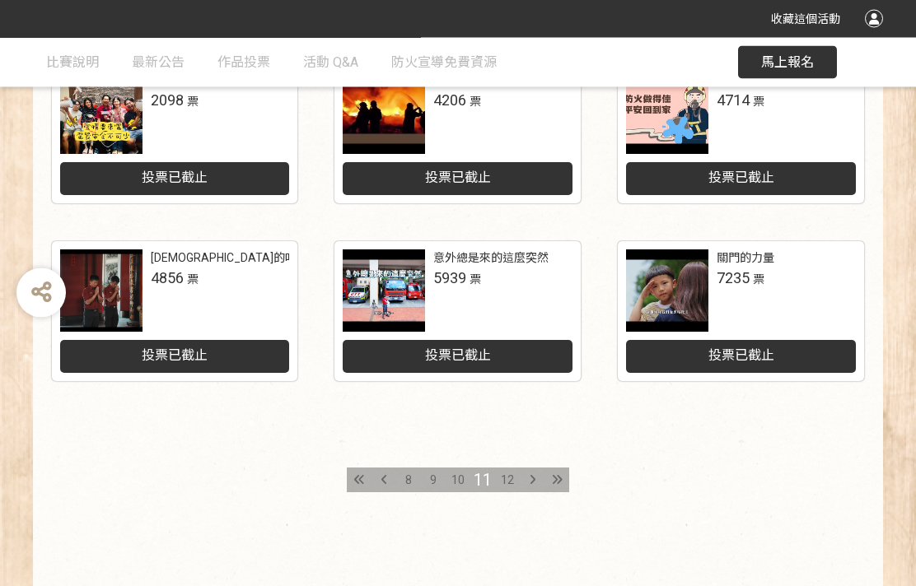
click at [516, 476] on div "12" at bounding box center [507, 481] width 25 height 25
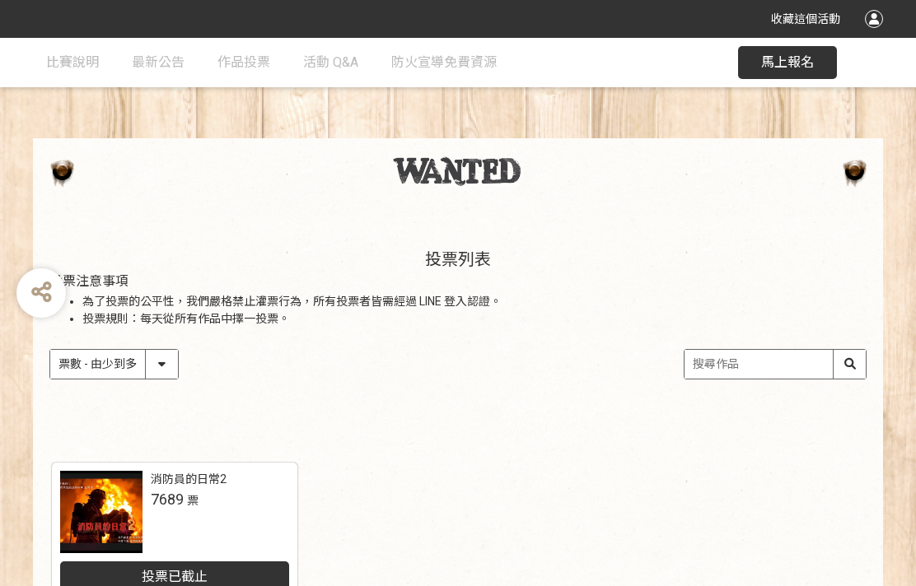
scroll to position [252, 0]
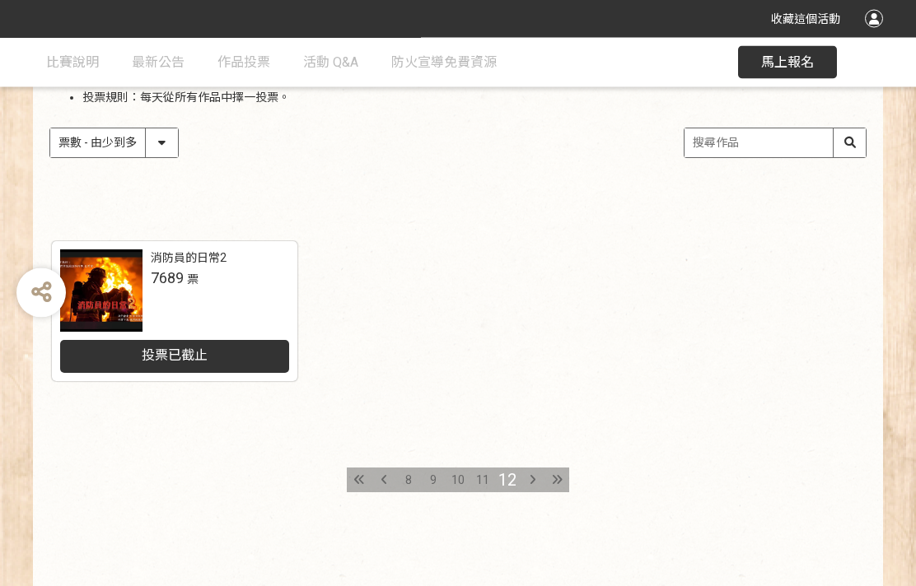
click at [493, 478] on div "11" at bounding box center [482, 481] width 25 height 25
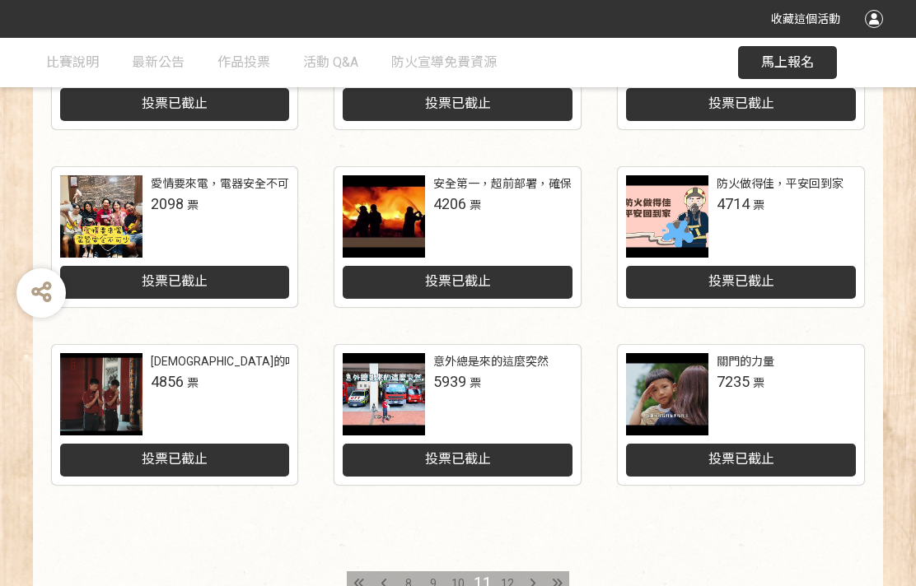
scroll to position [681, 0]
